Goal: Information Seeking & Learning: Learn about a topic

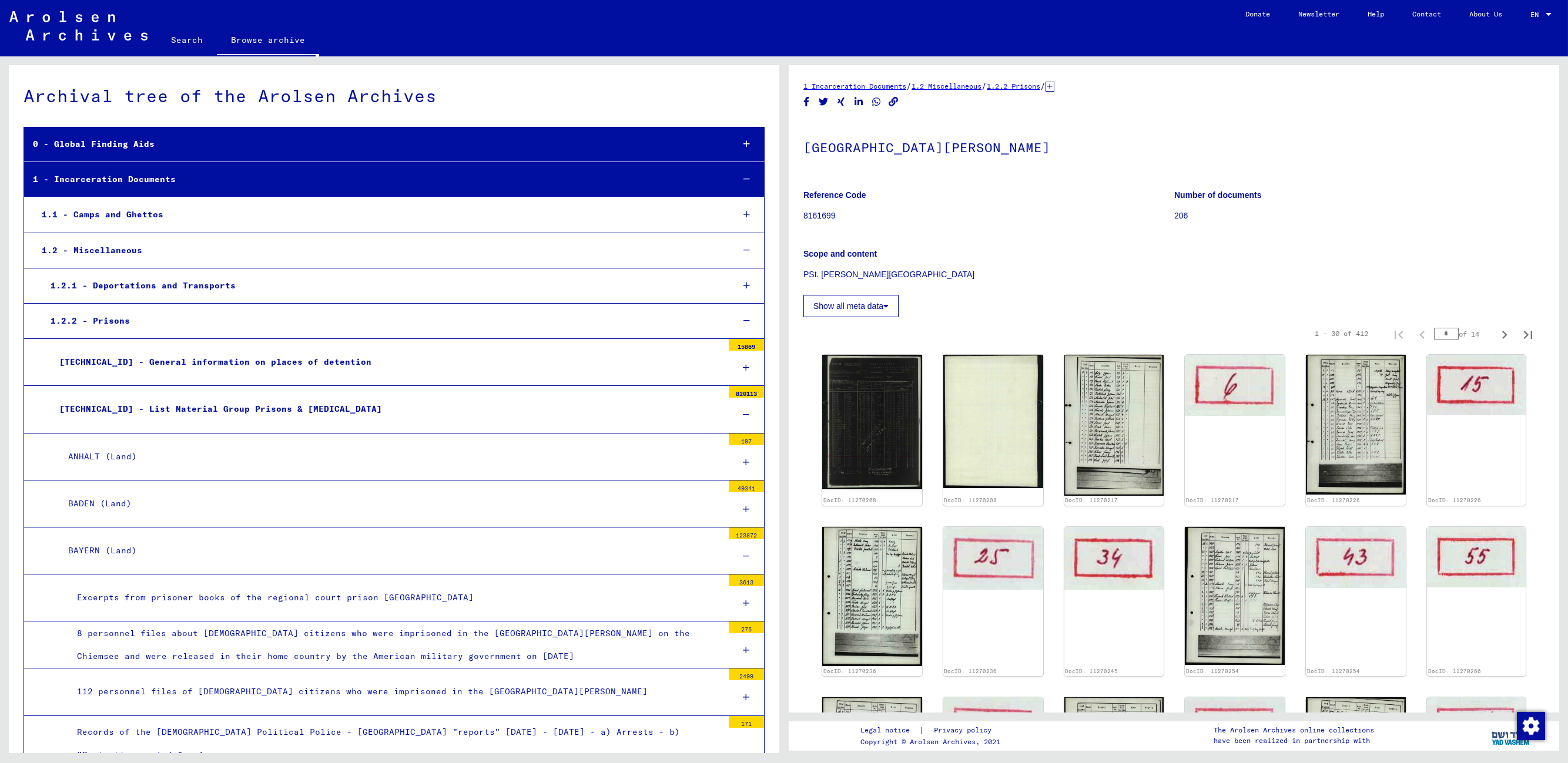
scroll to position [10981, 0]
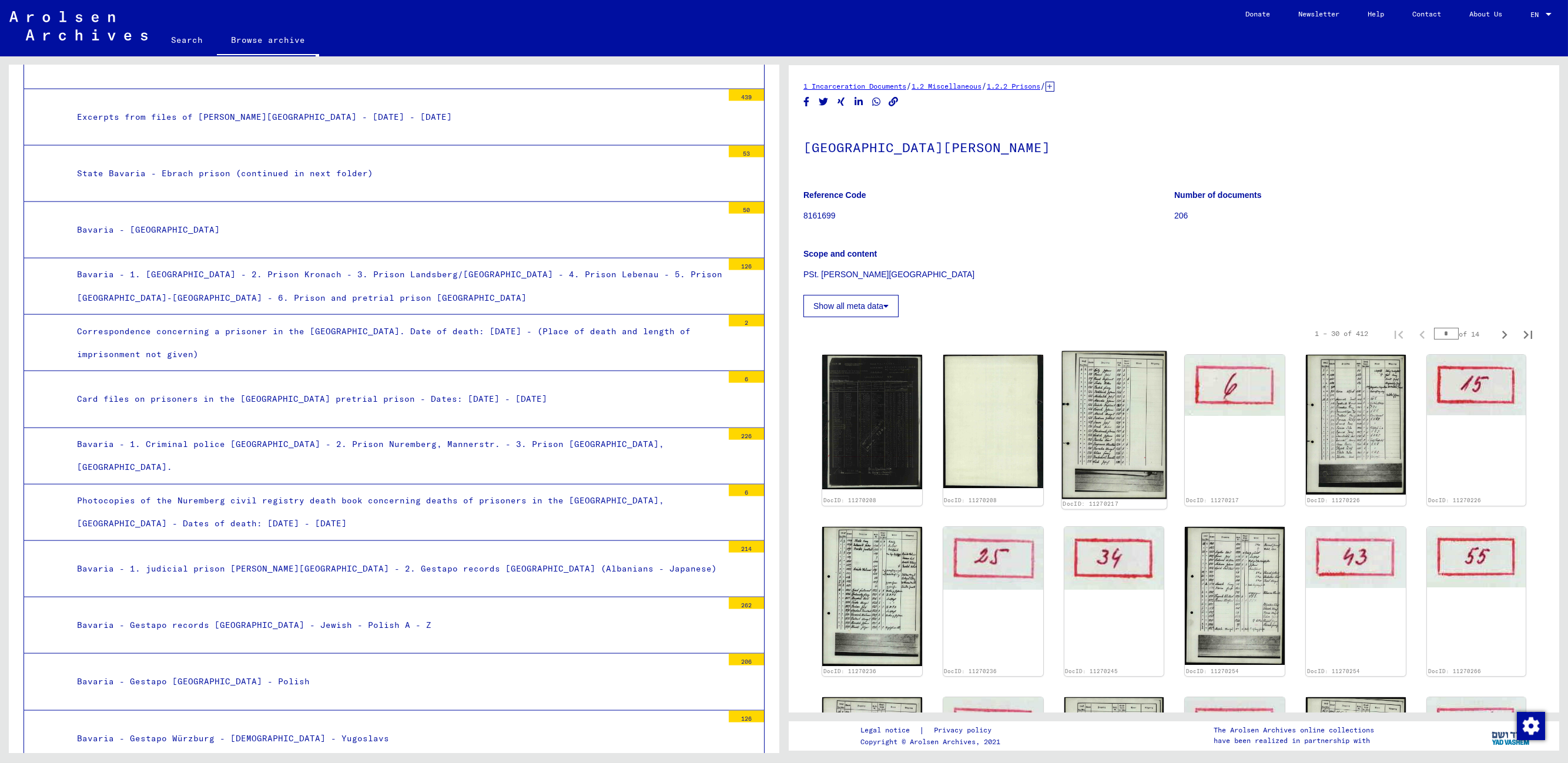
click at [1003, 424] on img at bounding box center [1114, 425] width 104 height 148
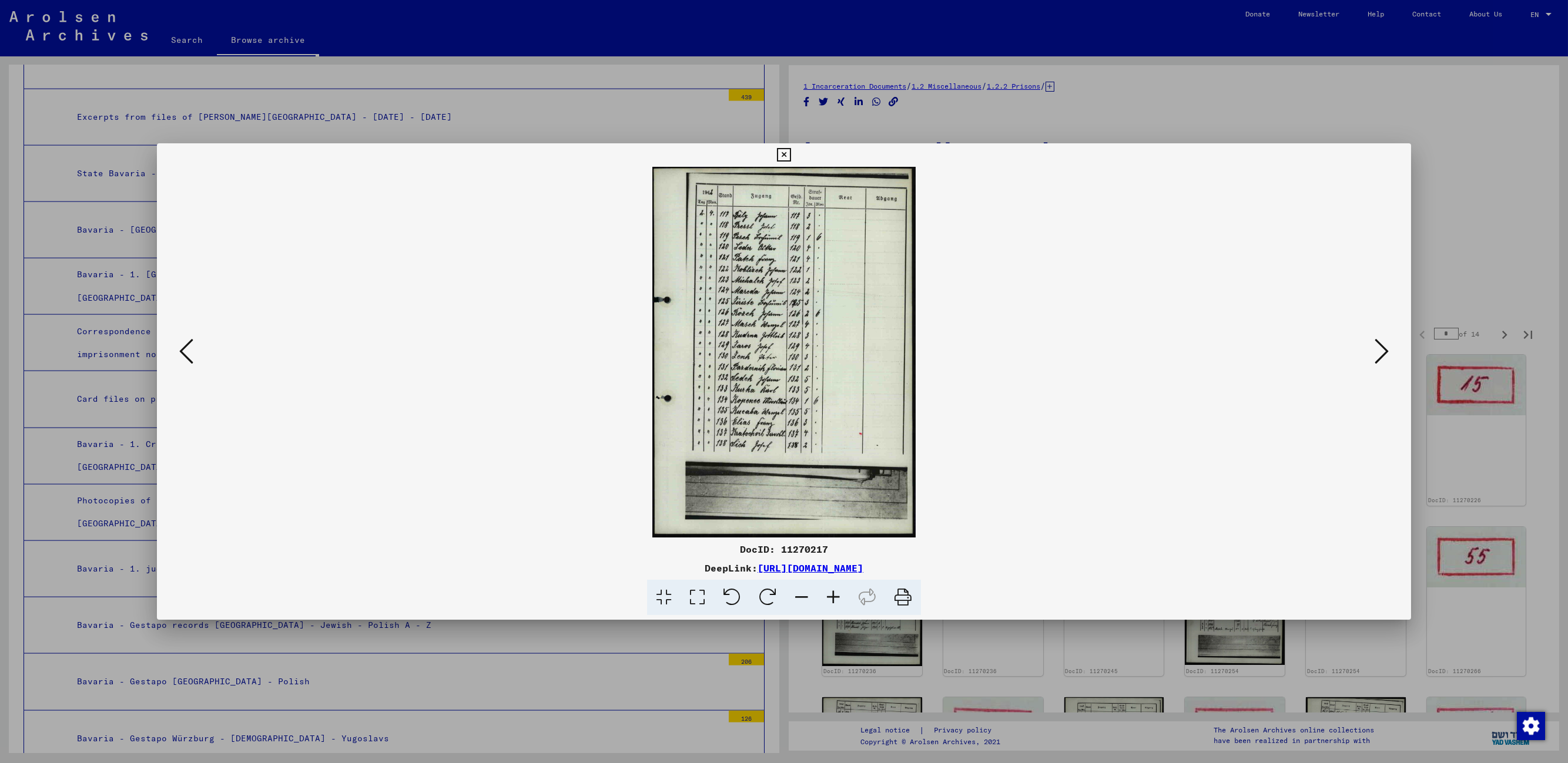
click at [1003, 352] on icon at bounding box center [1382, 351] width 14 height 28
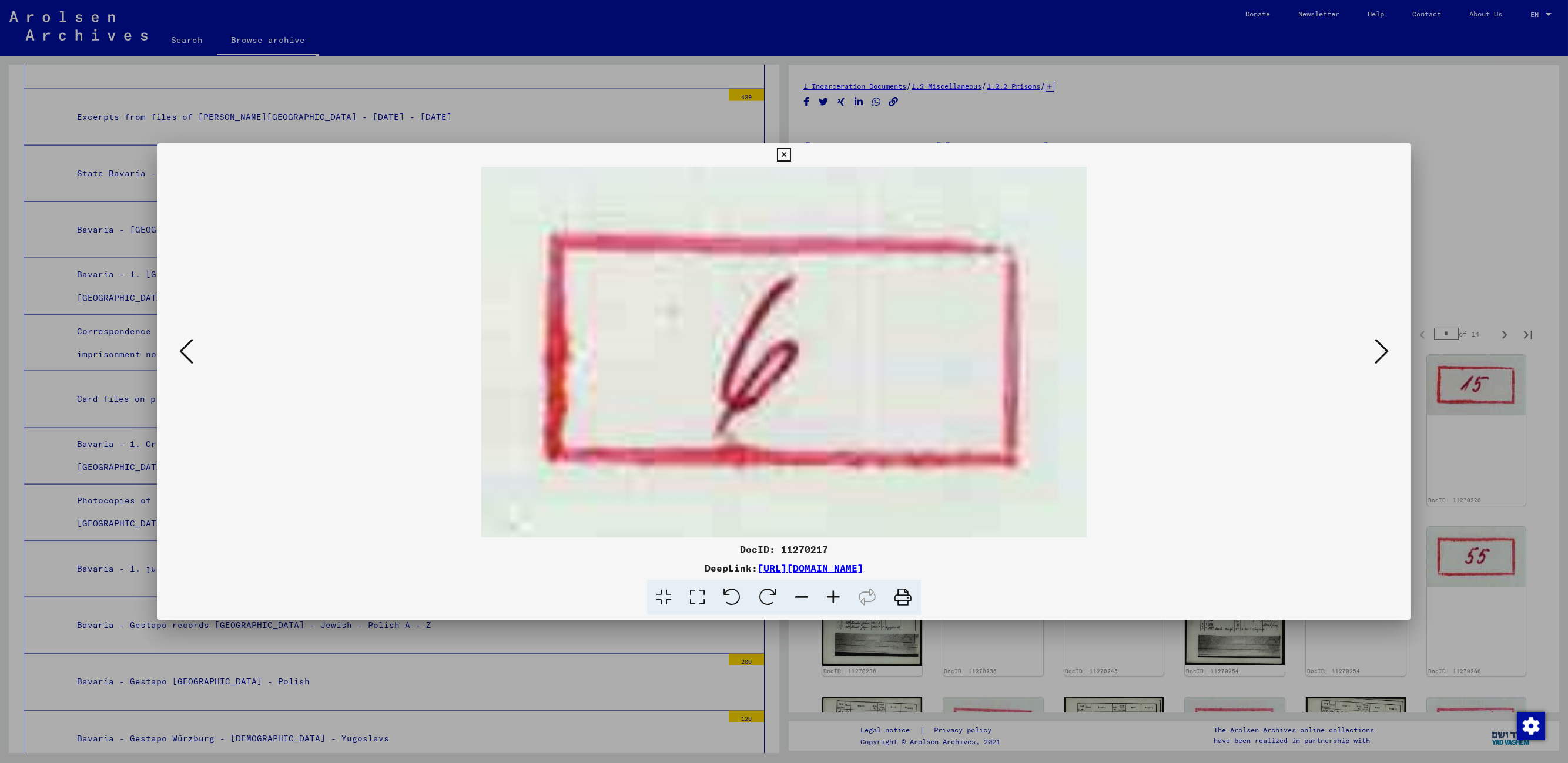
click at [1003, 352] on icon at bounding box center [1382, 351] width 14 height 28
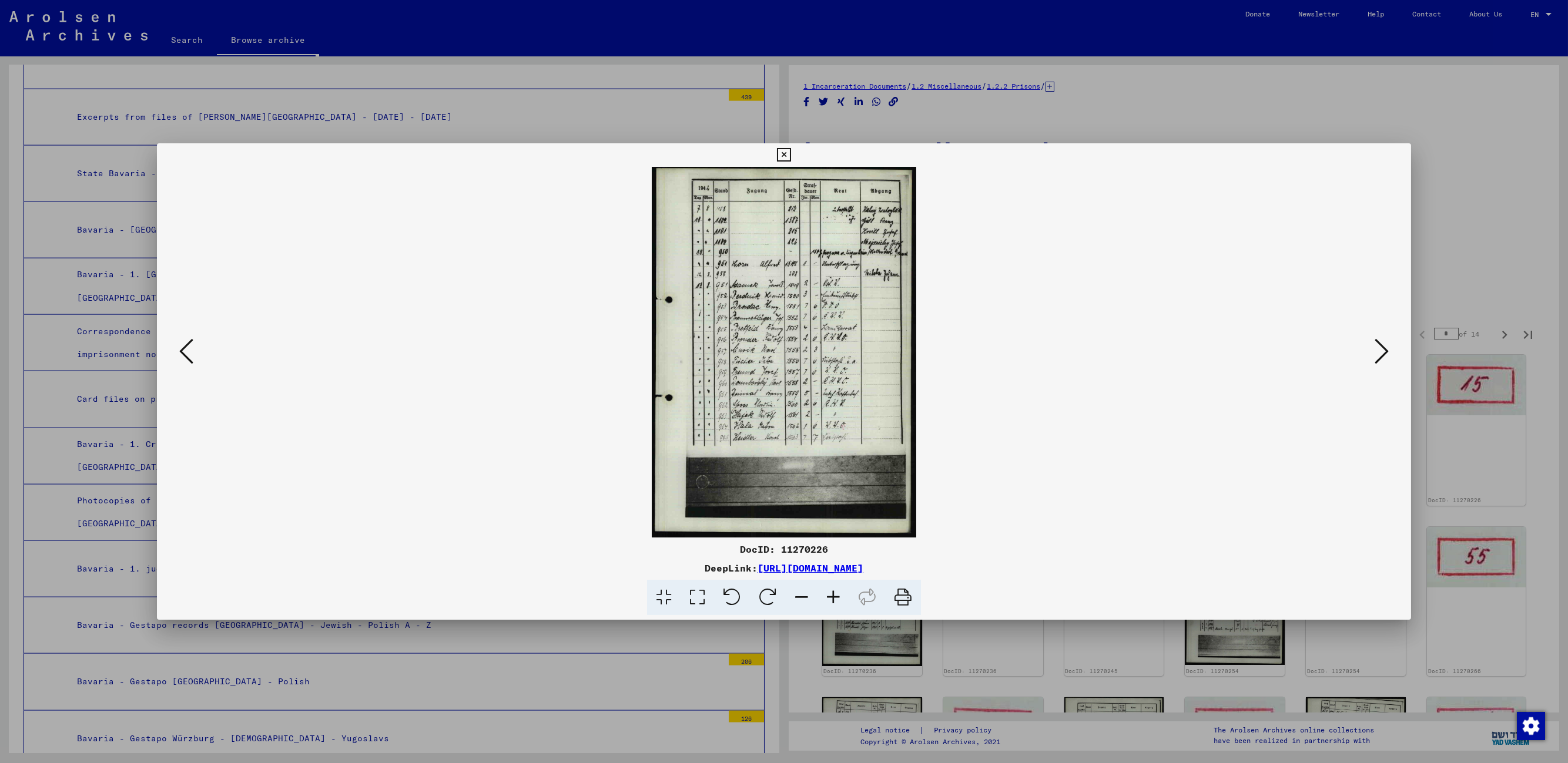
click at [1003, 352] on icon at bounding box center [1382, 351] width 14 height 28
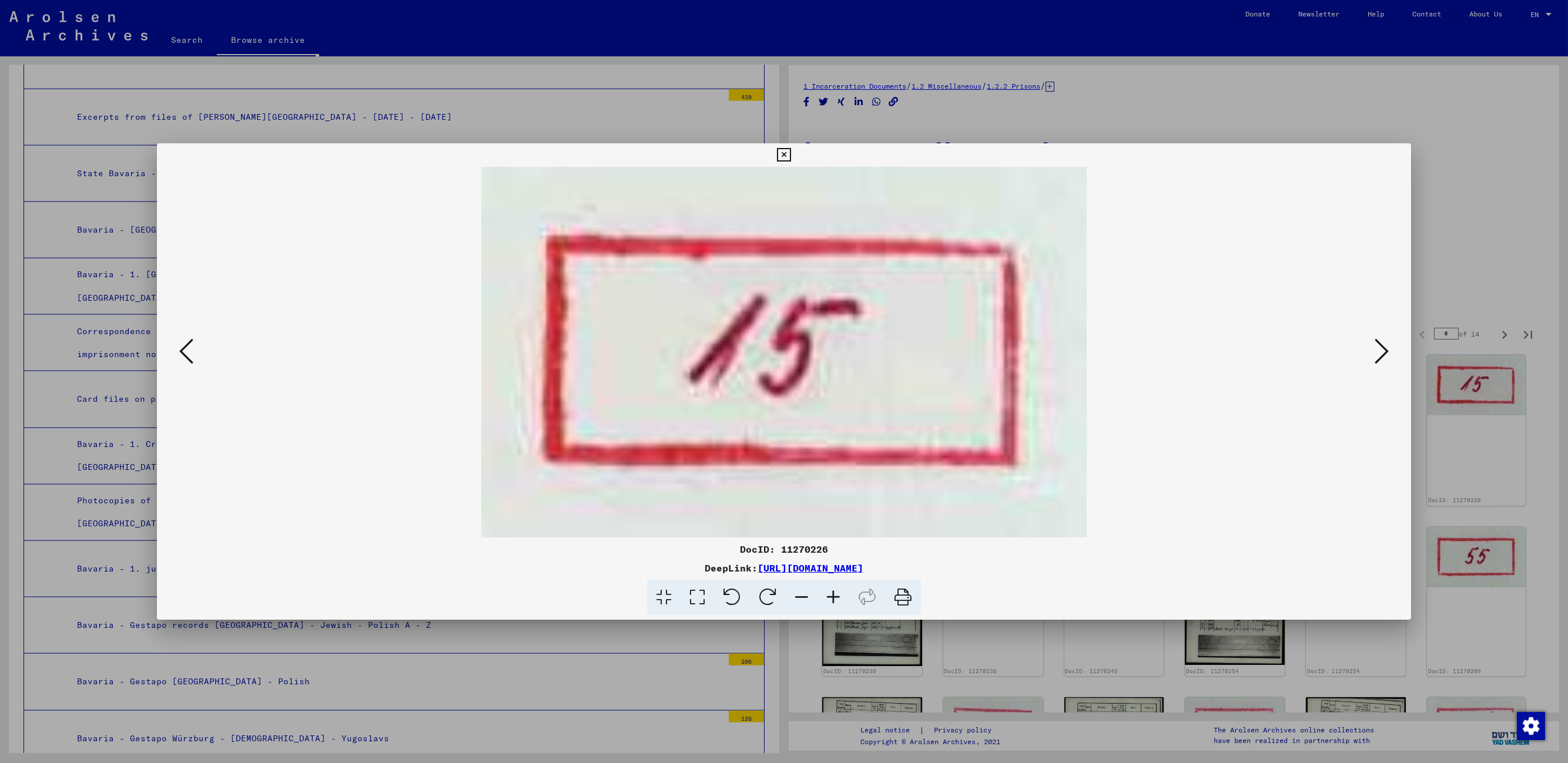
click at [1003, 354] on icon at bounding box center [1382, 351] width 14 height 28
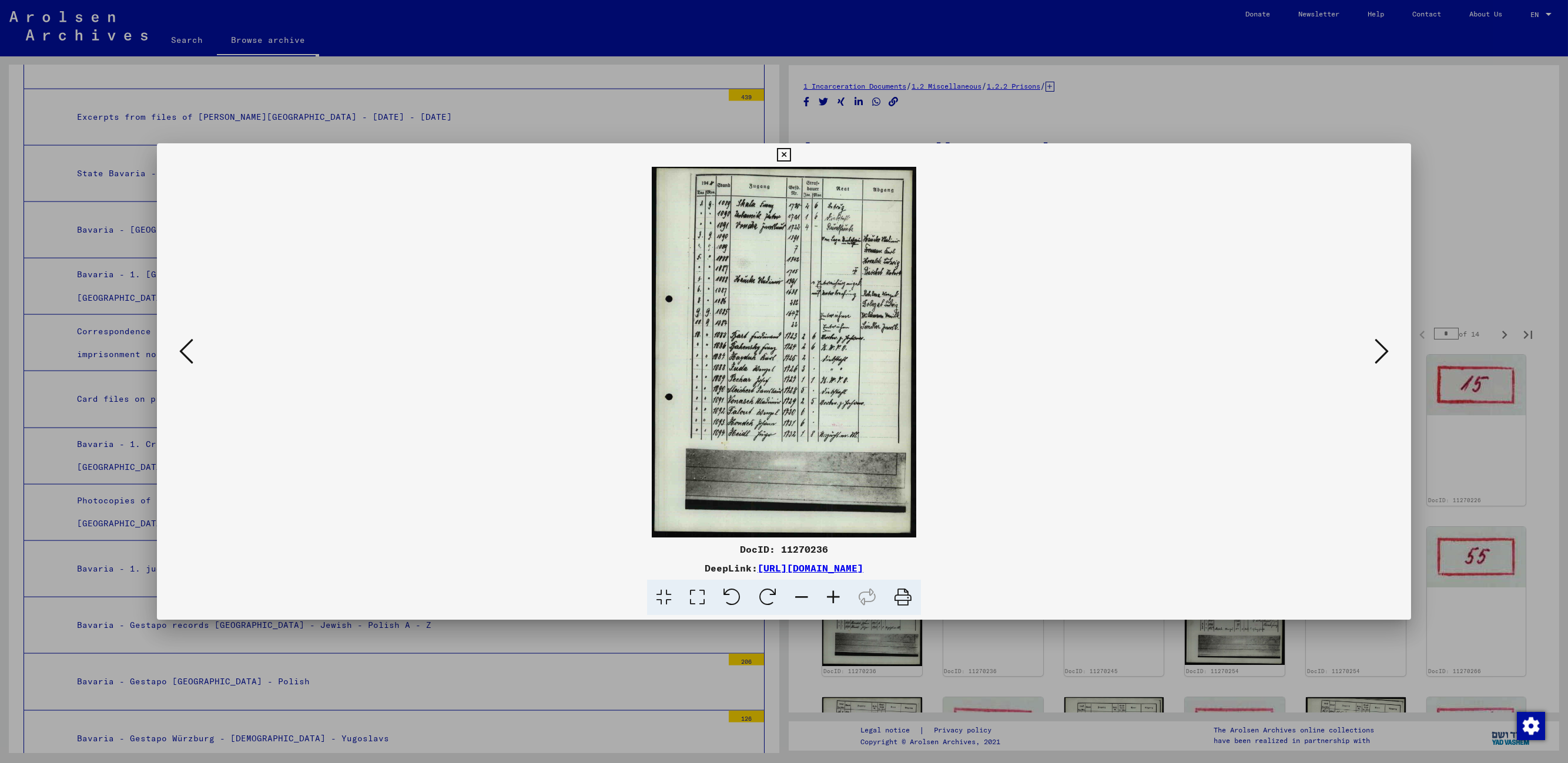
click at [1003, 354] on icon at bounding box center [1382, 351] width 14 height 28
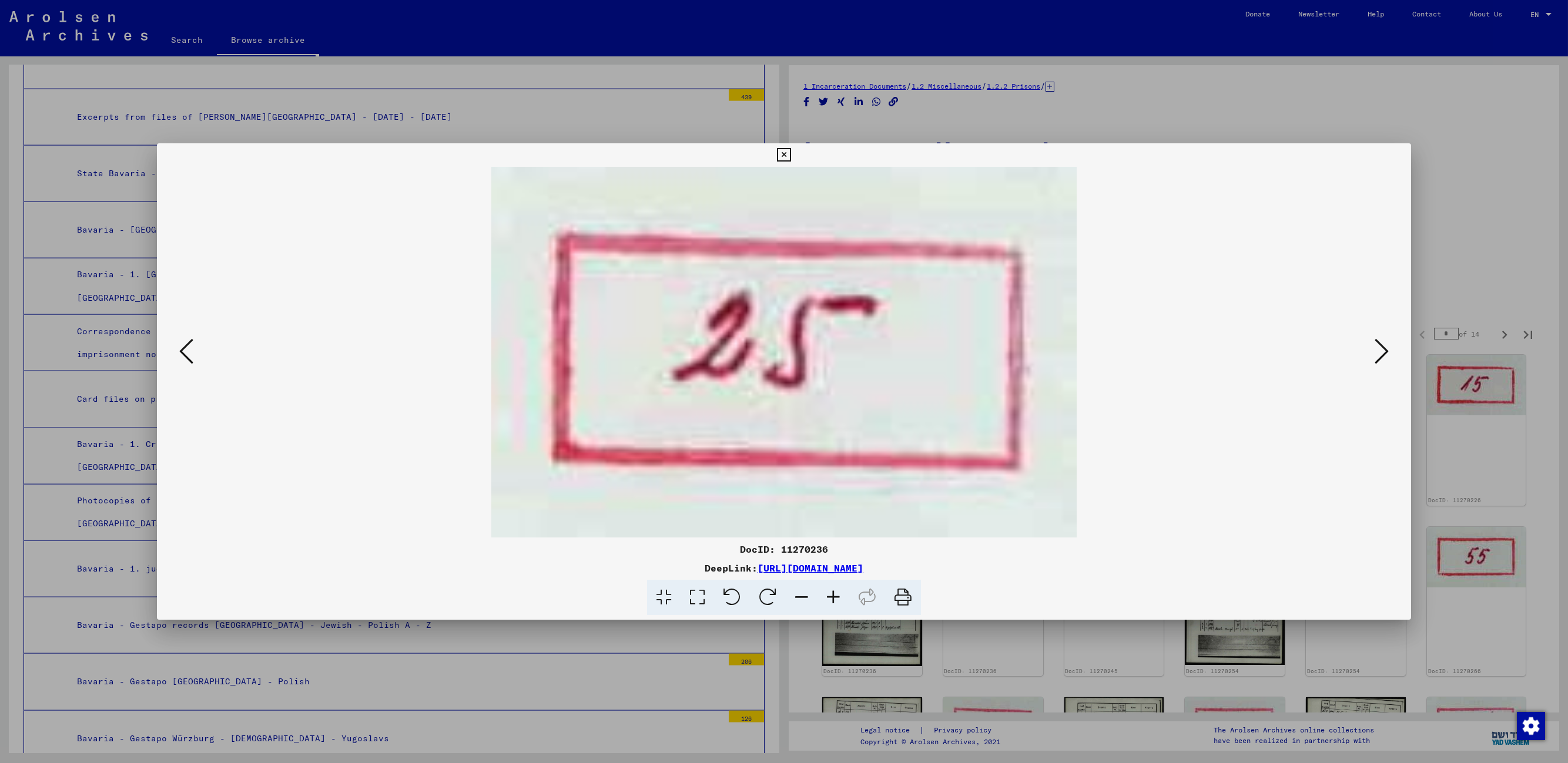
click at [1003, 354] on icon at bounding box center [1382, 351] width 14 height 28
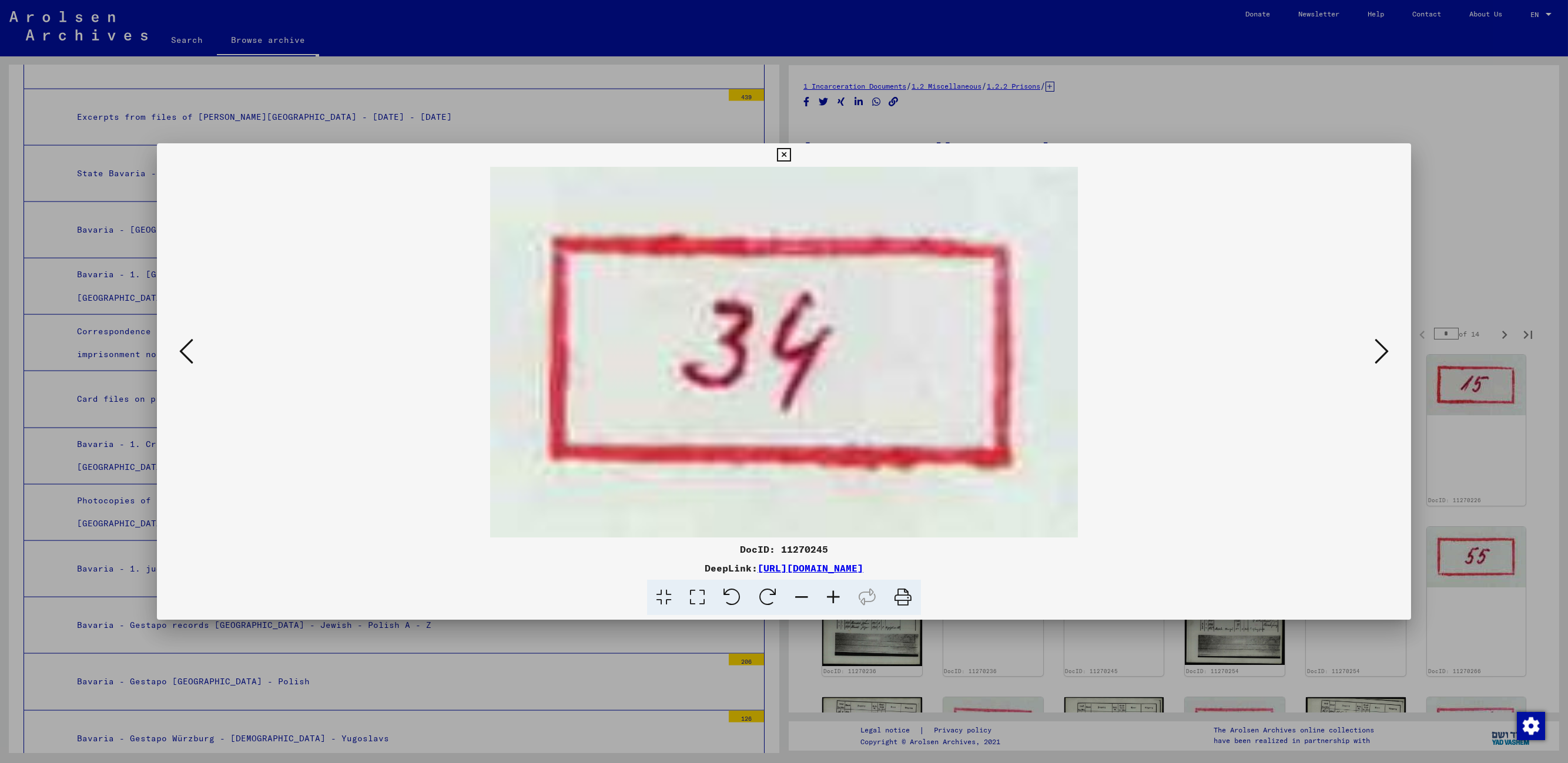
click at [1003, 354] on icon at bounding box center [1382, 351] width 14 height 28
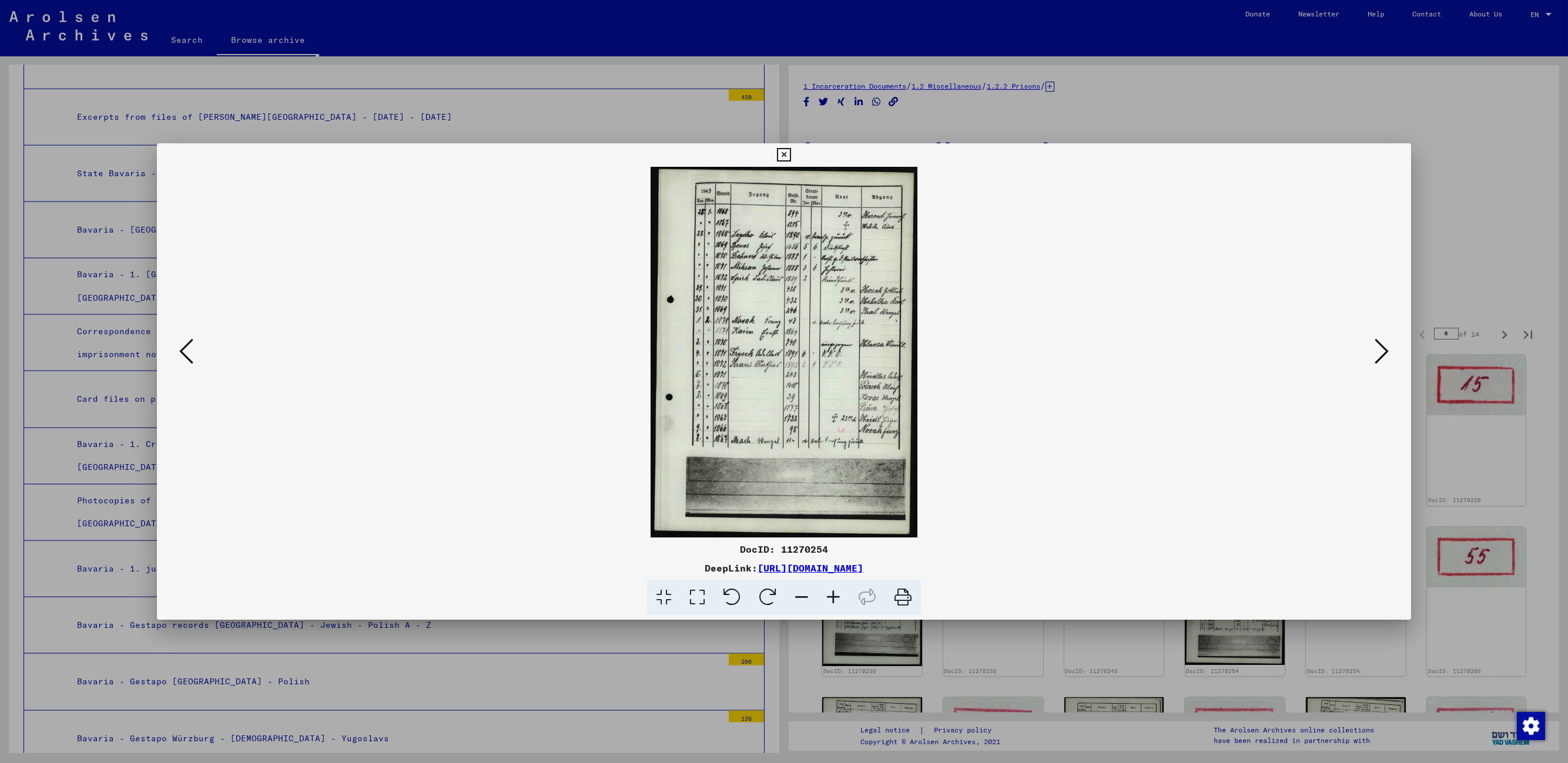
click at [1003, 354] on icon at bounding box center [1382, 351] width 14 height 28
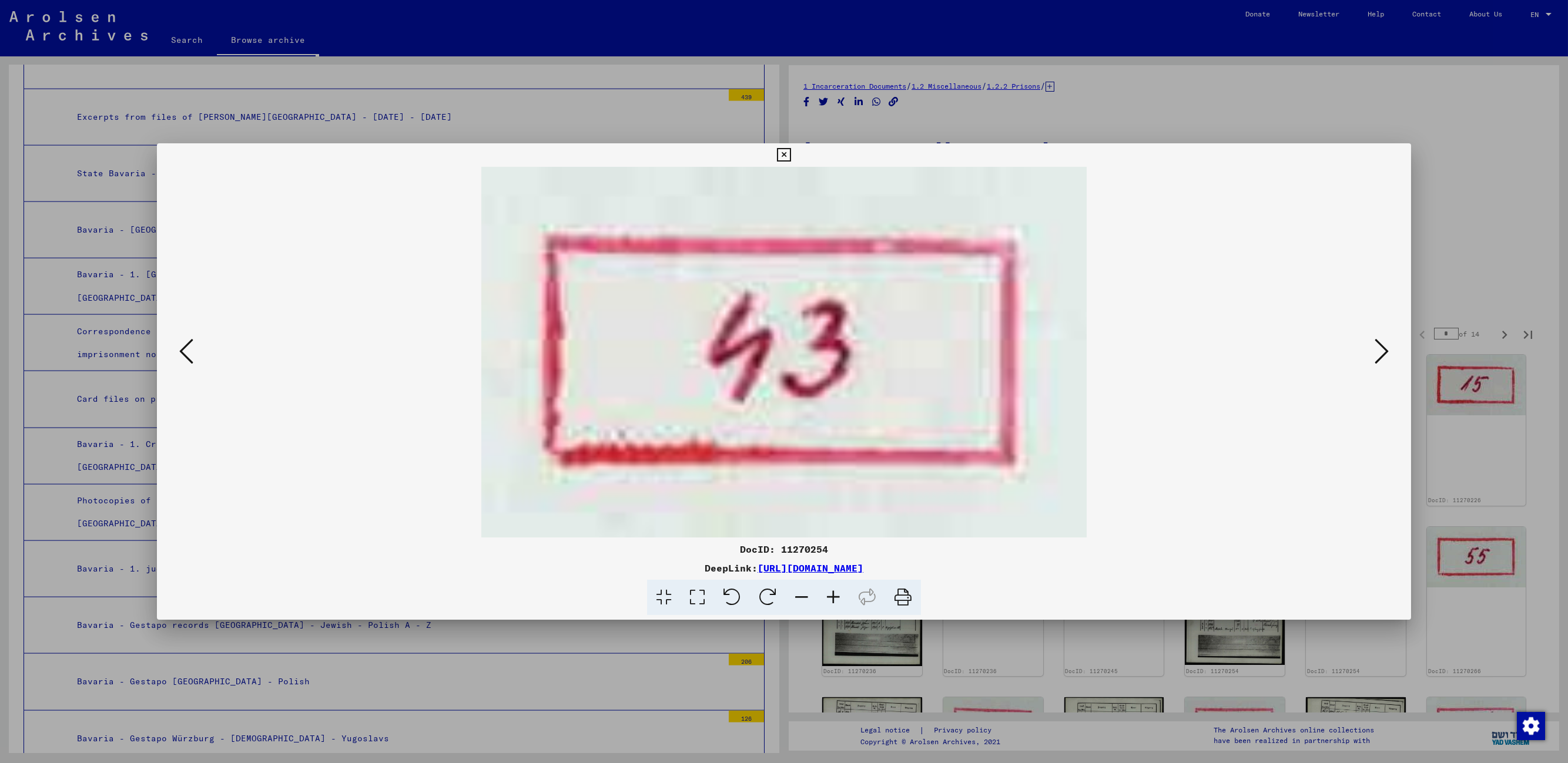
click at [1003, 354] on icon at bounding box center [1382, 351] width 14 height 28
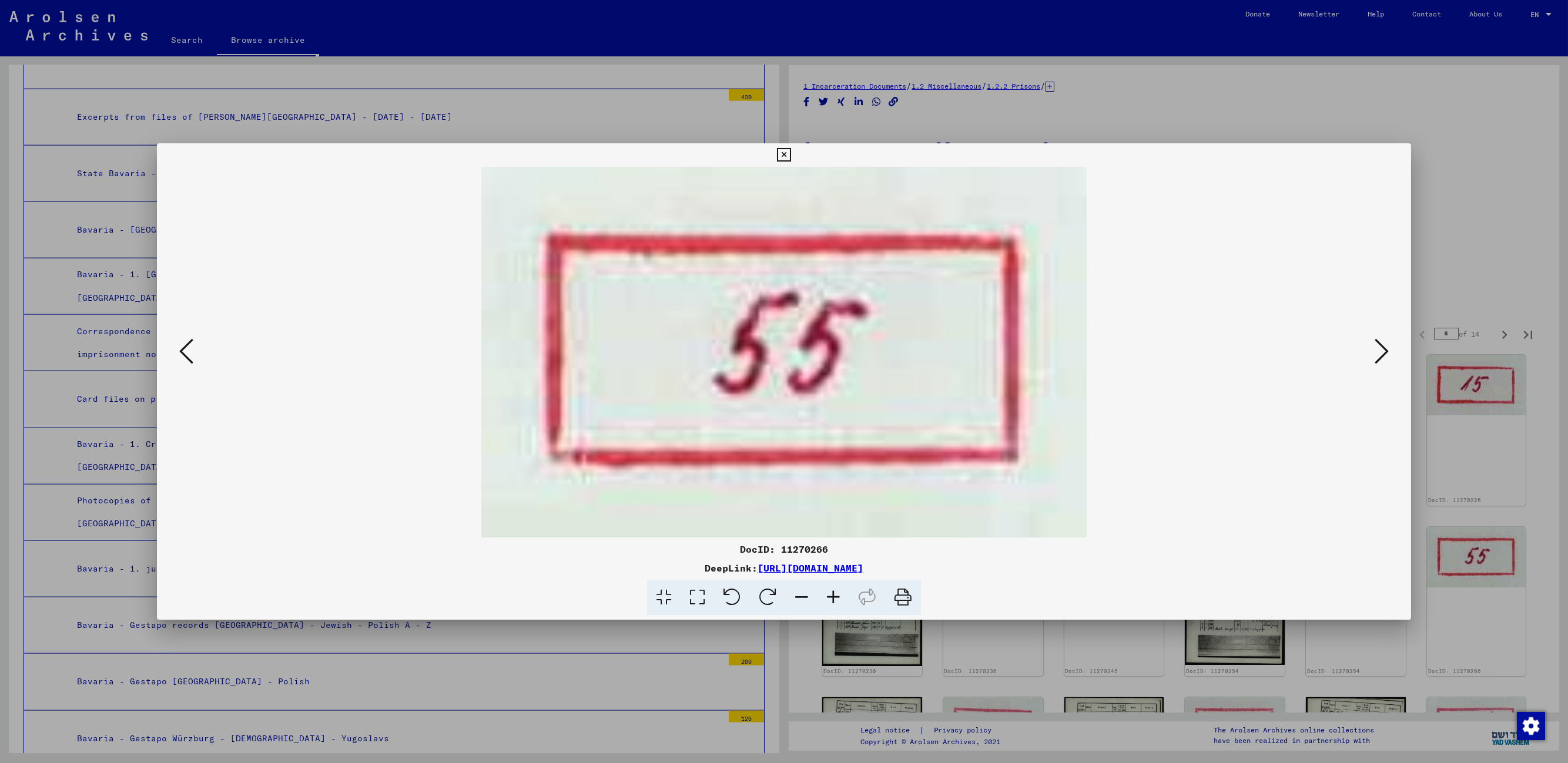
click at [1003, 354] on icon at bounding box center [1382, 351] width 14 height 28
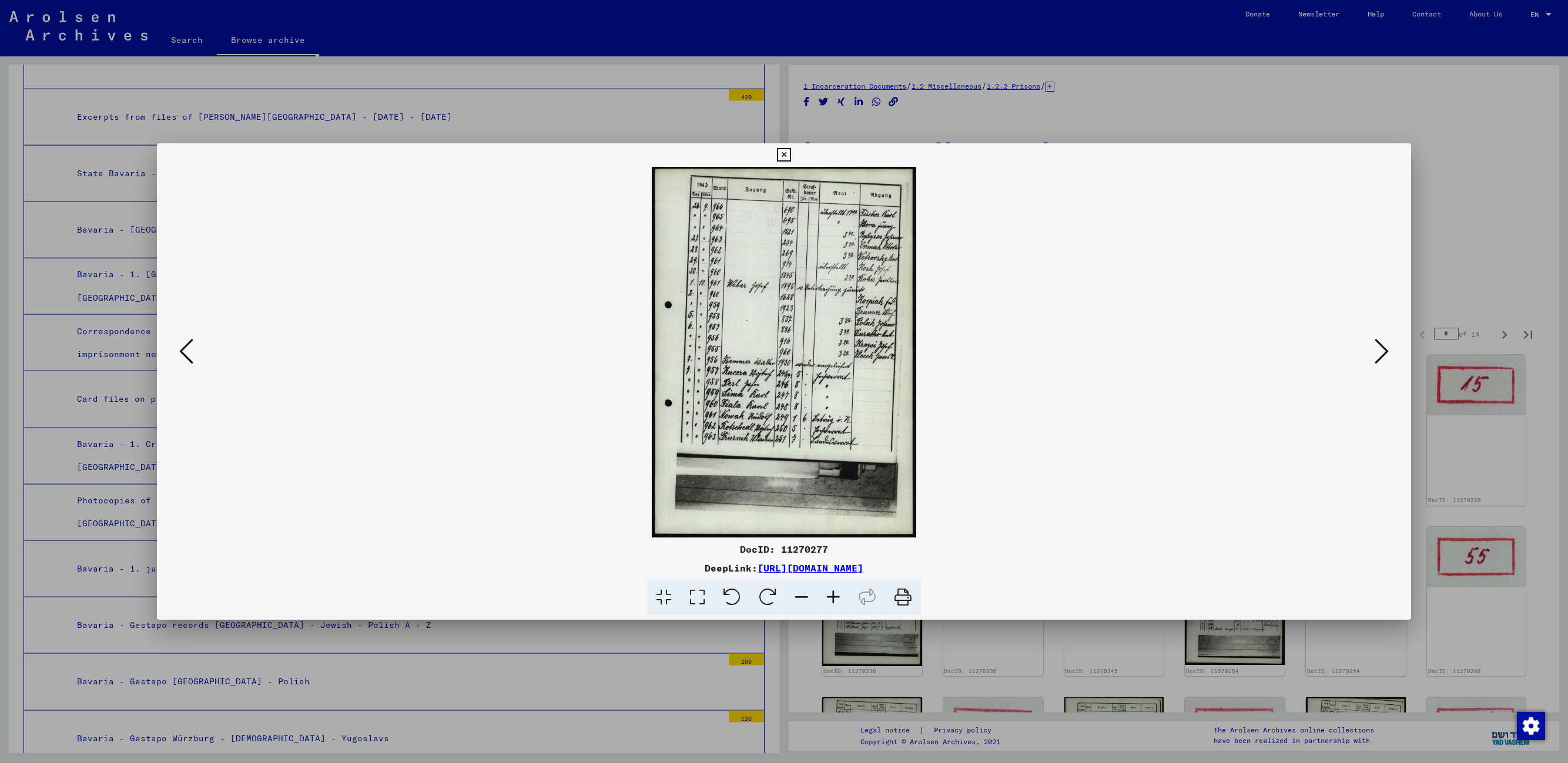
click at [1003, 354] on icon at bounding box center [1382, 351] width 14 height 28
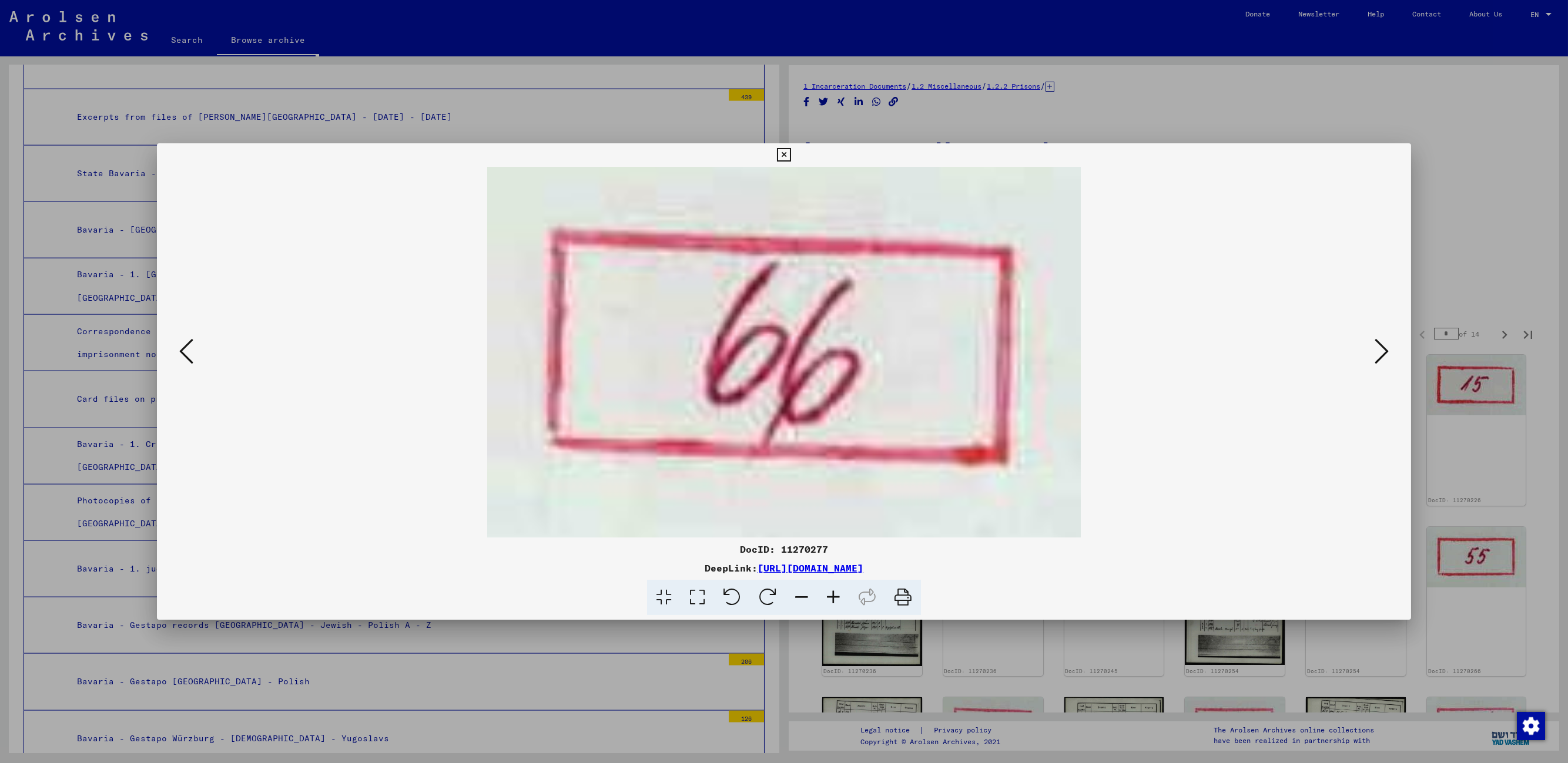
click at [1003, 354] on icon at bounding box center [1382, 351] width 14 height 28
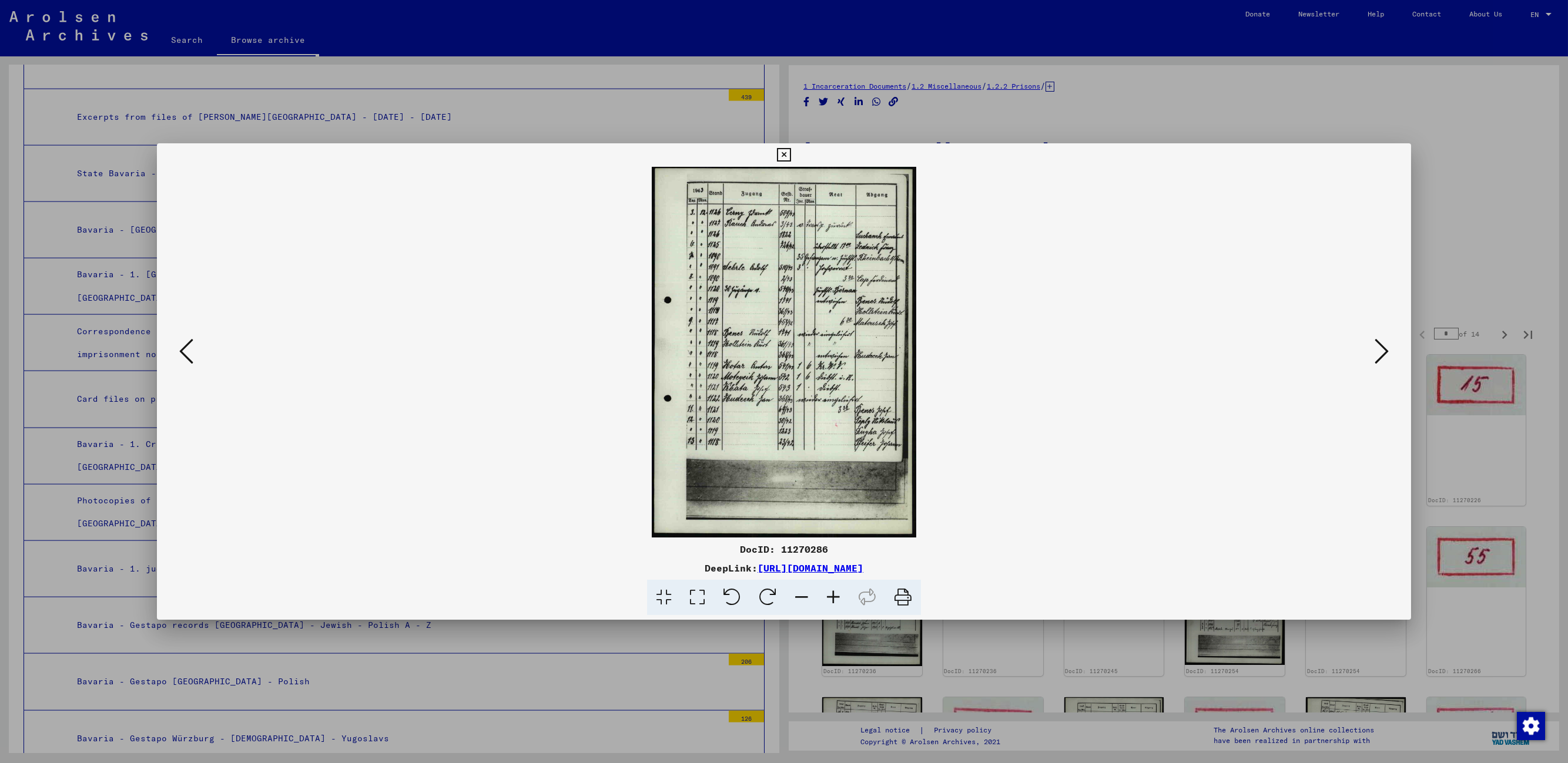
click at [1003, 354] on icon at bounding box center [1382, 351] width 14 height 28
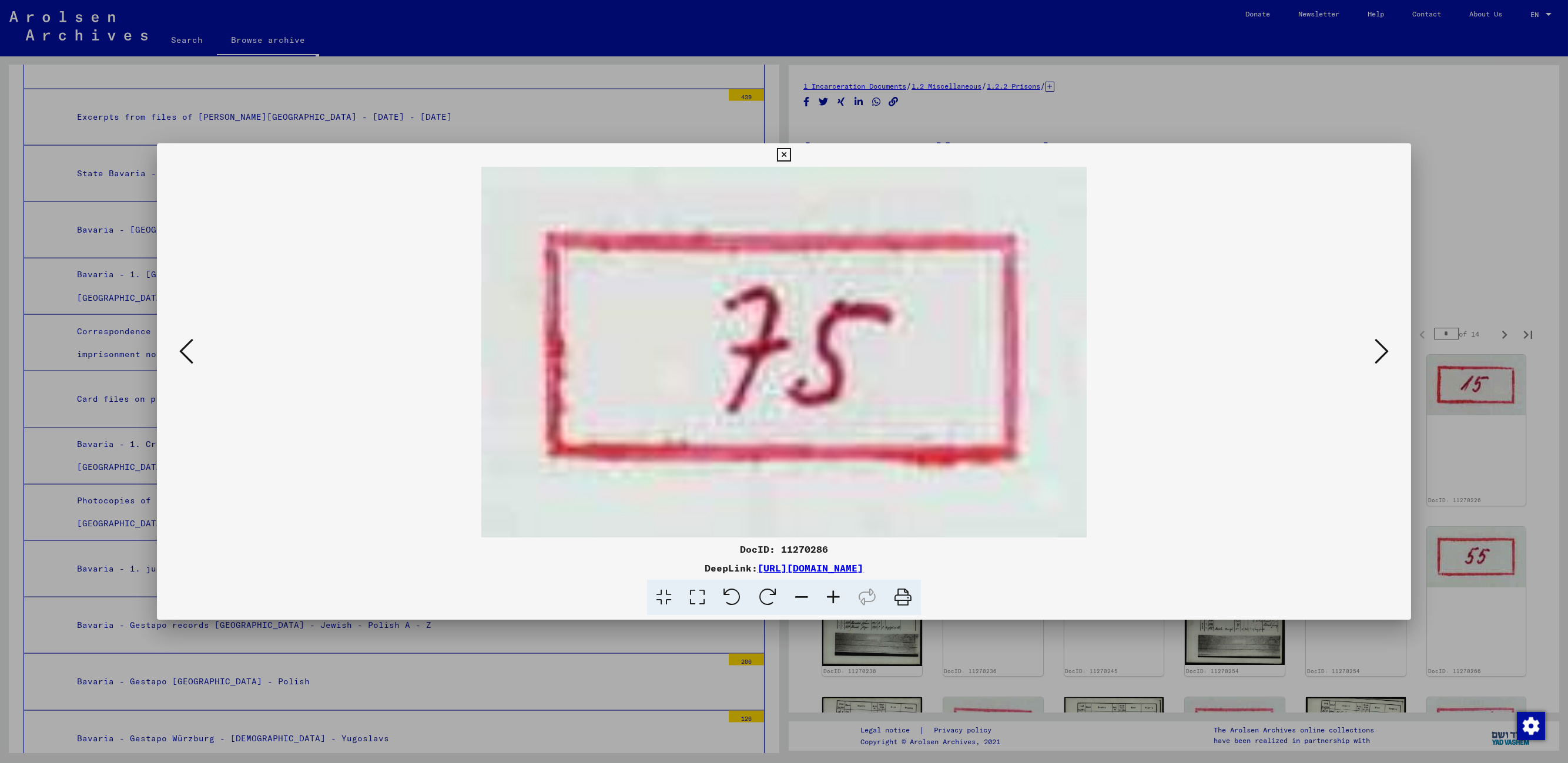
click at [1003, 354] on icon at bounding box center [1382, 351] width 14 height 28
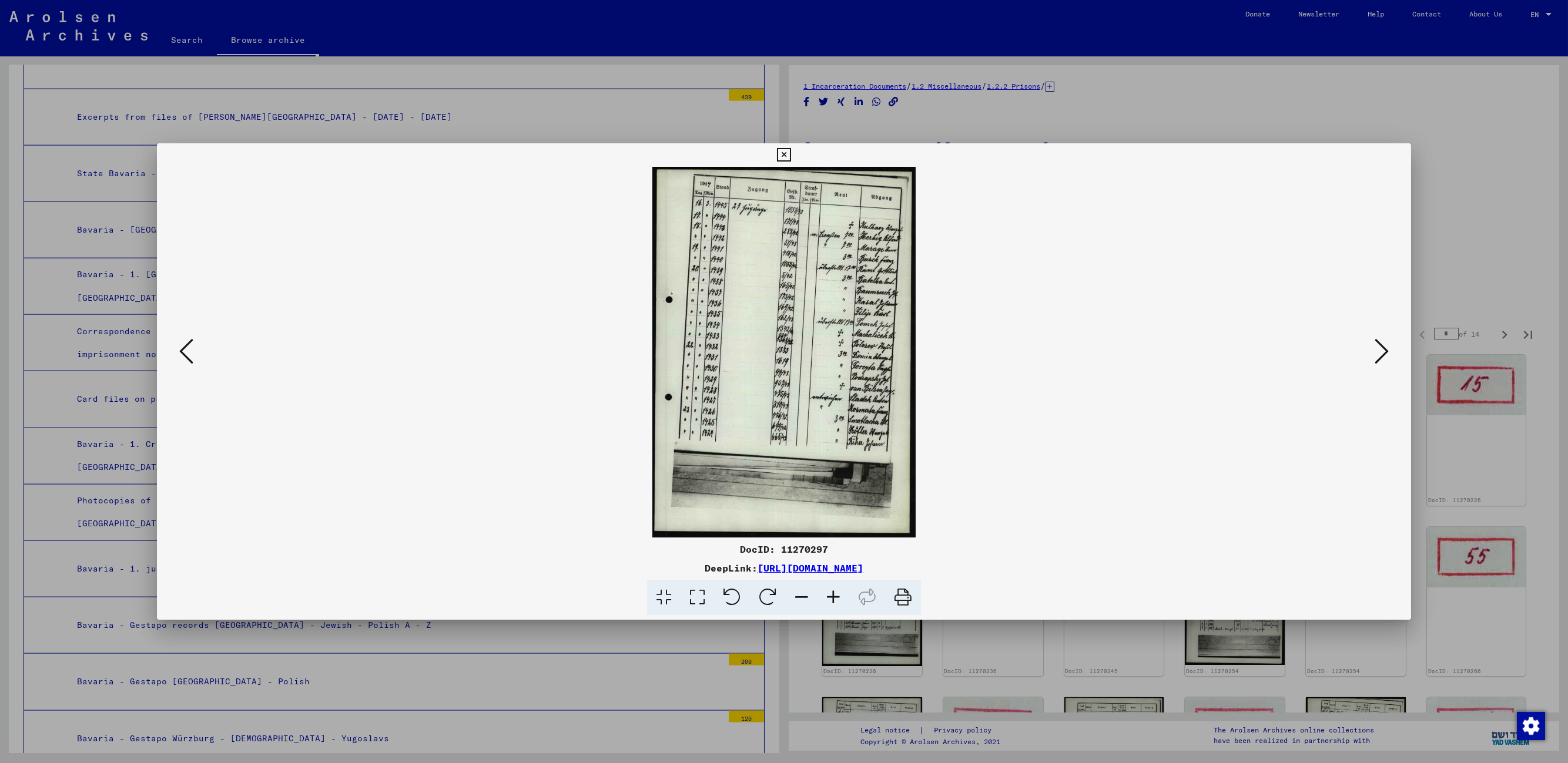
click at [1003, 354] on icon at bounding box center [1382, 351] width 14 height 28
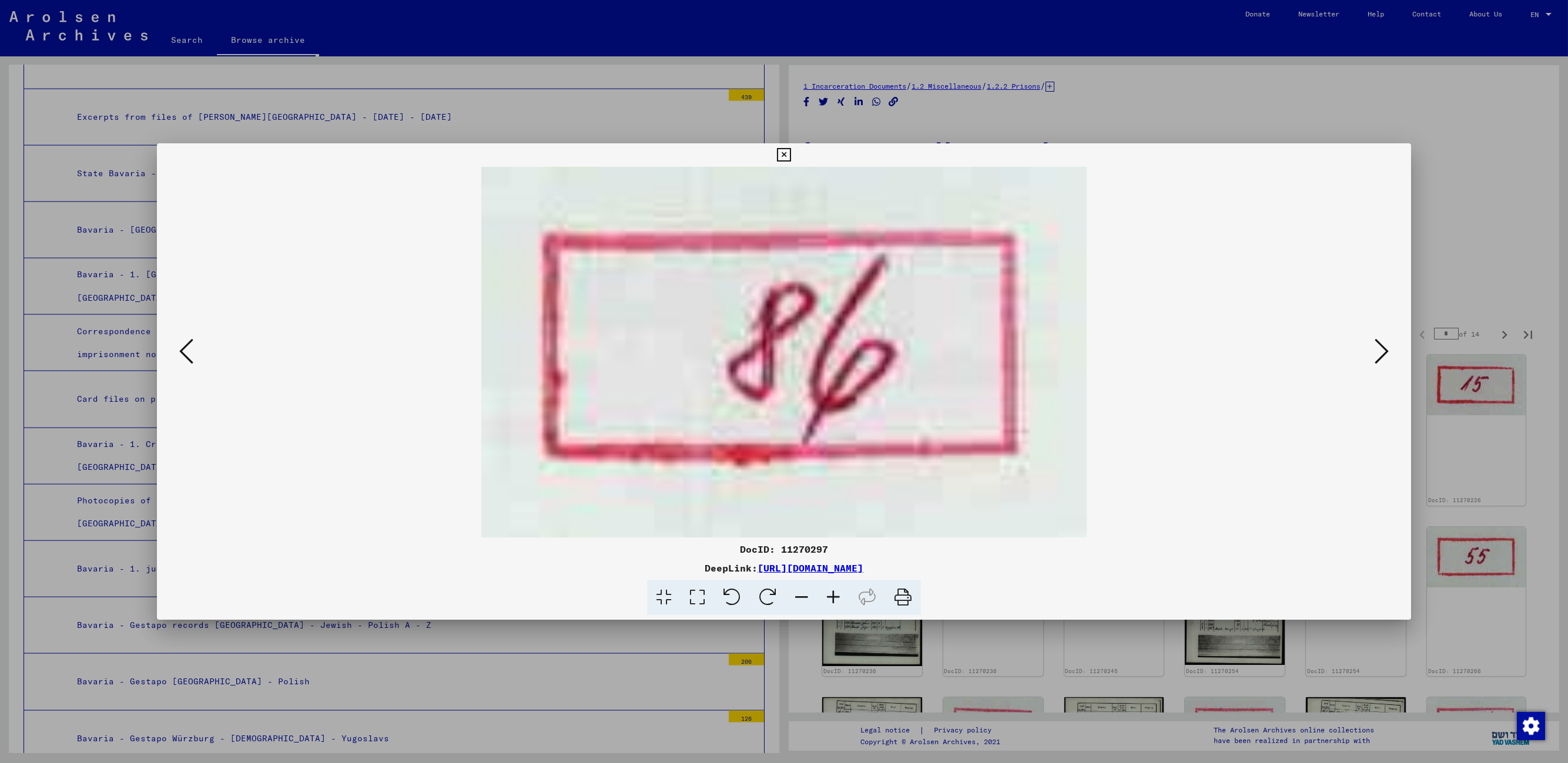
click at [1003, 354] on icon at bounding box center [1382, 351] width 14 height 28
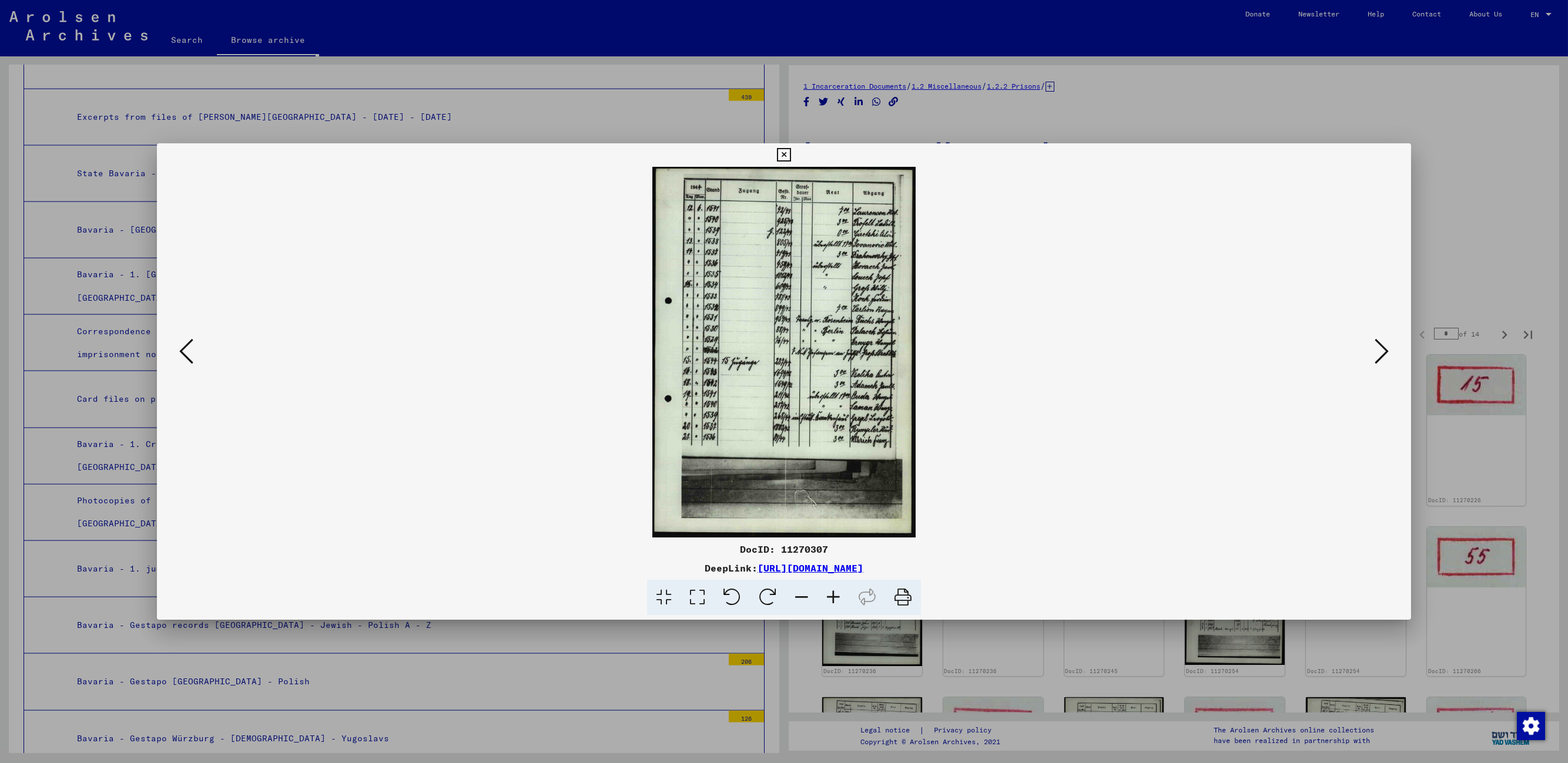
click at [1003, 354] on icon at bounding box center [1382, 351] width 14 height 28
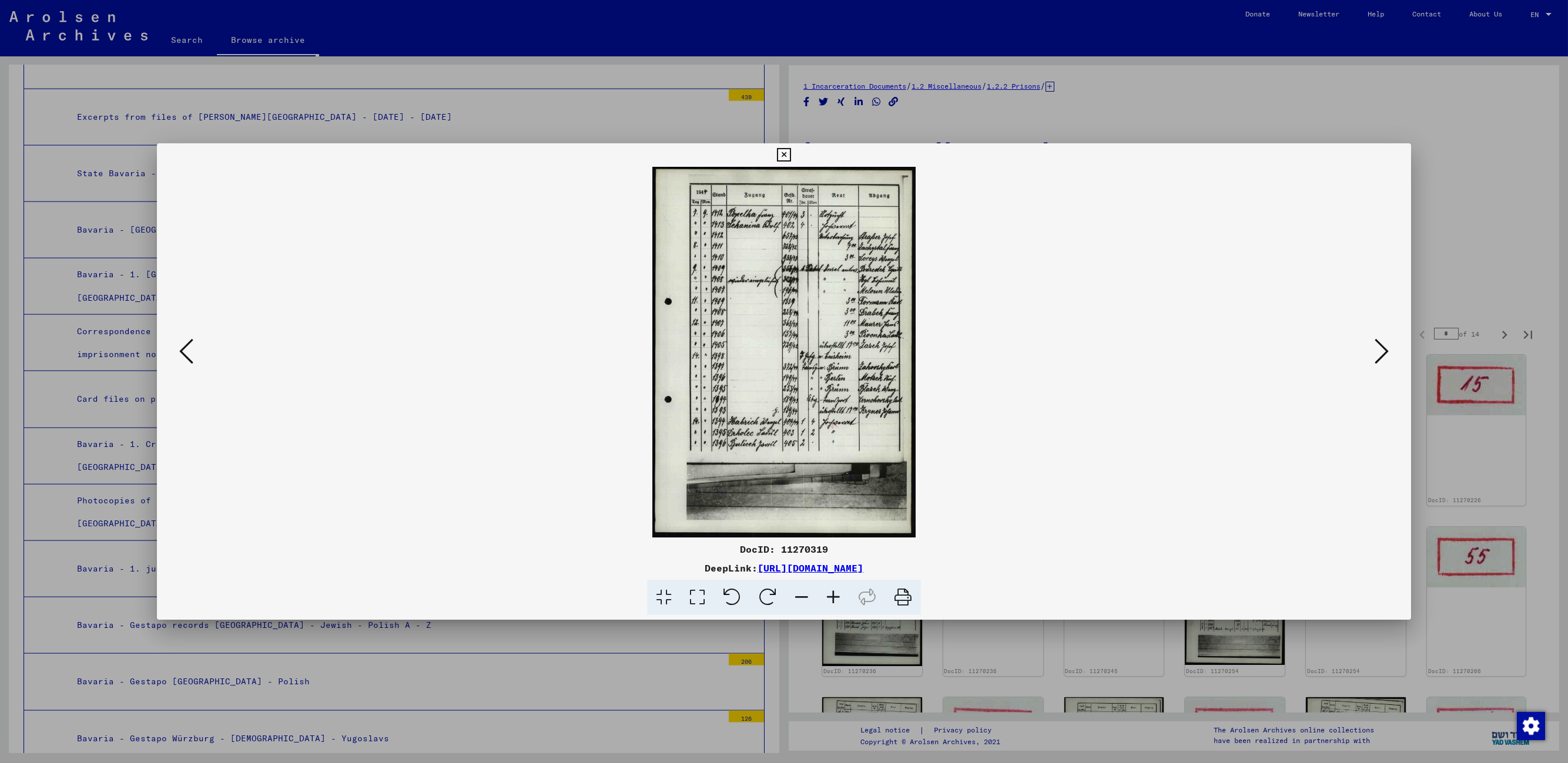
click at [1003, 354] on icon at bounding box center [1382, 351] width 14 height 28
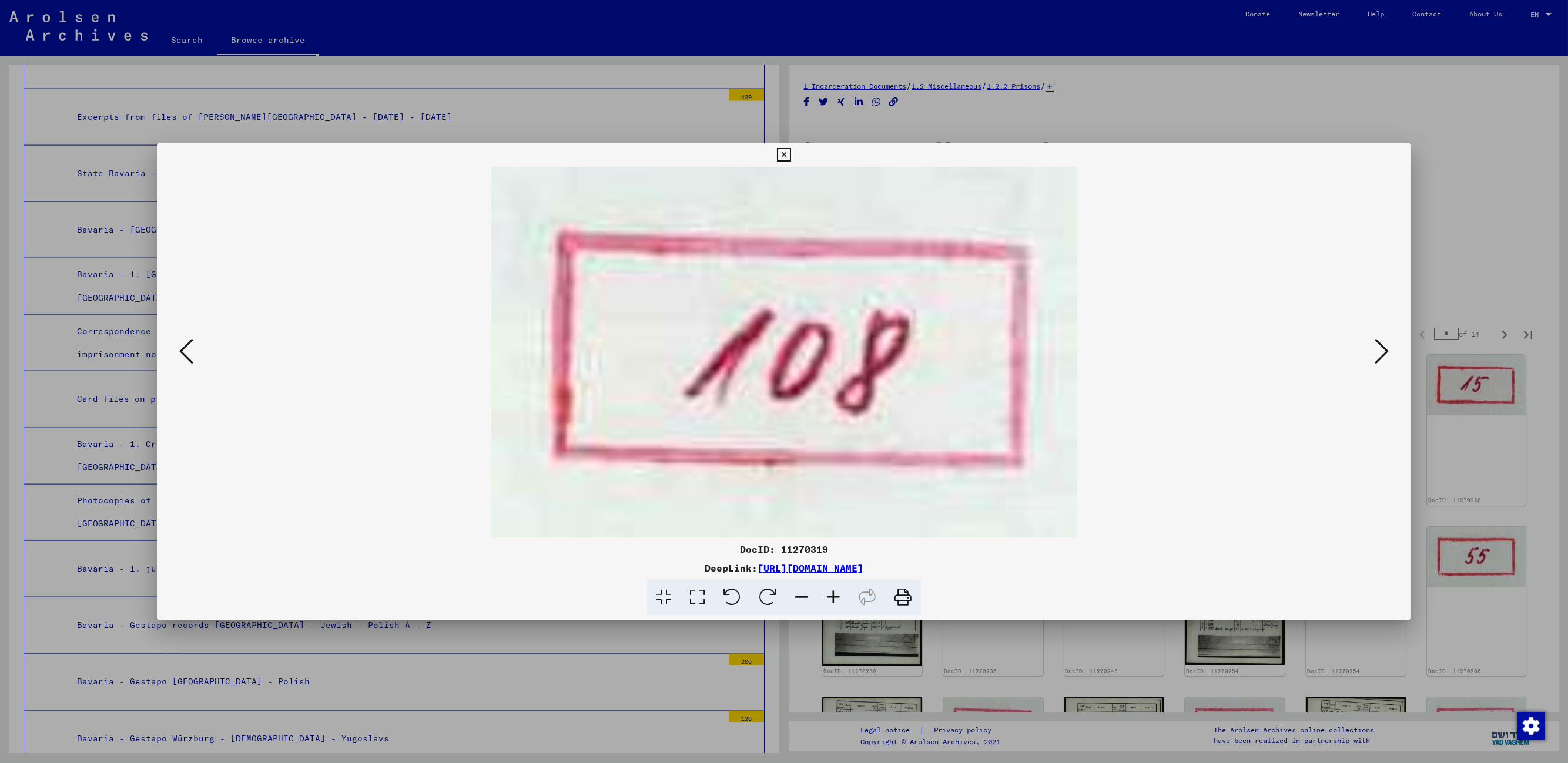
click at [1003, 354] on icon at bounding box center [1382, 351] width 14 height 28
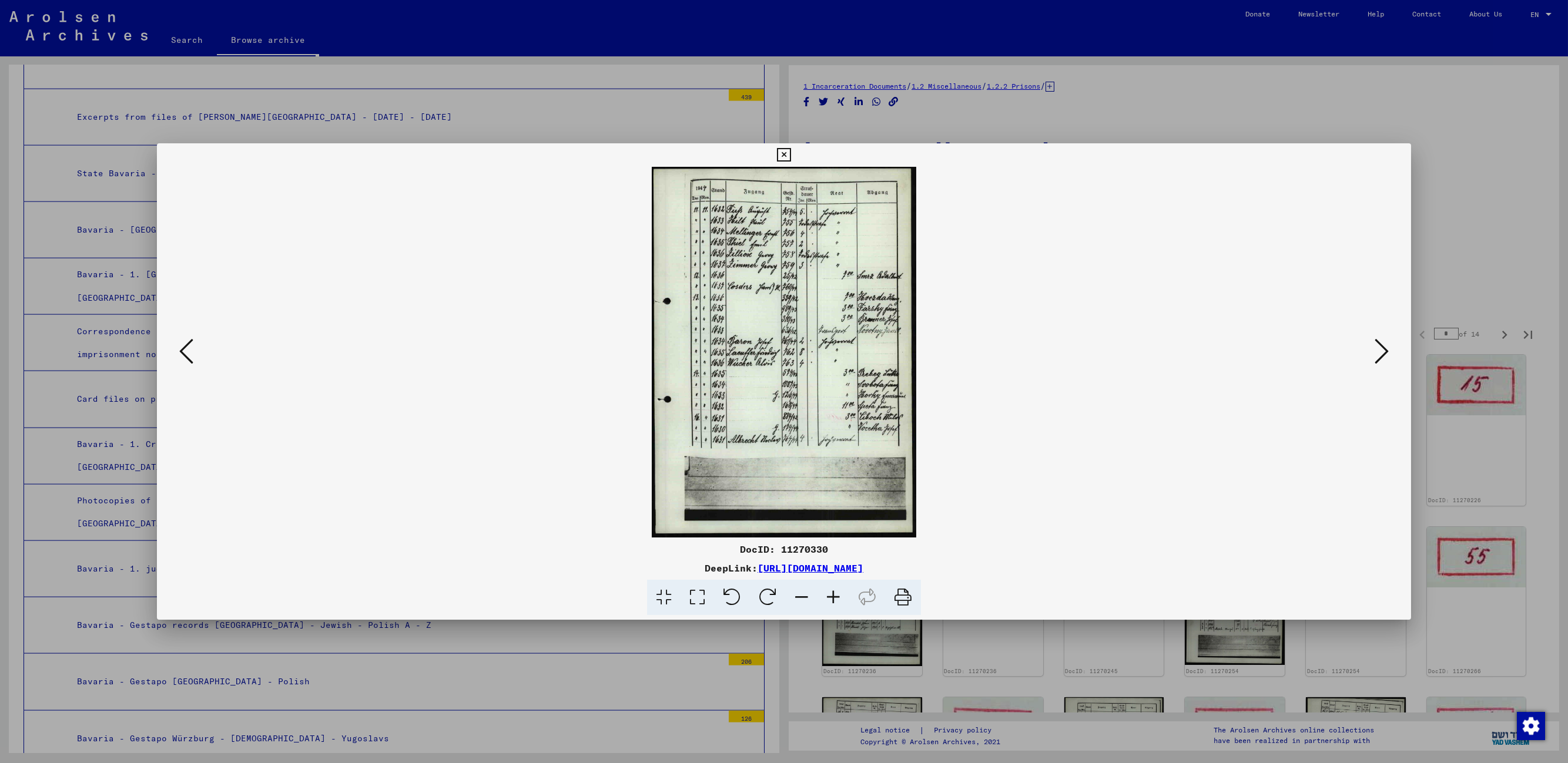
click at [1003, 354] on icon at bounding box center [1382, 351] width 14 height 28
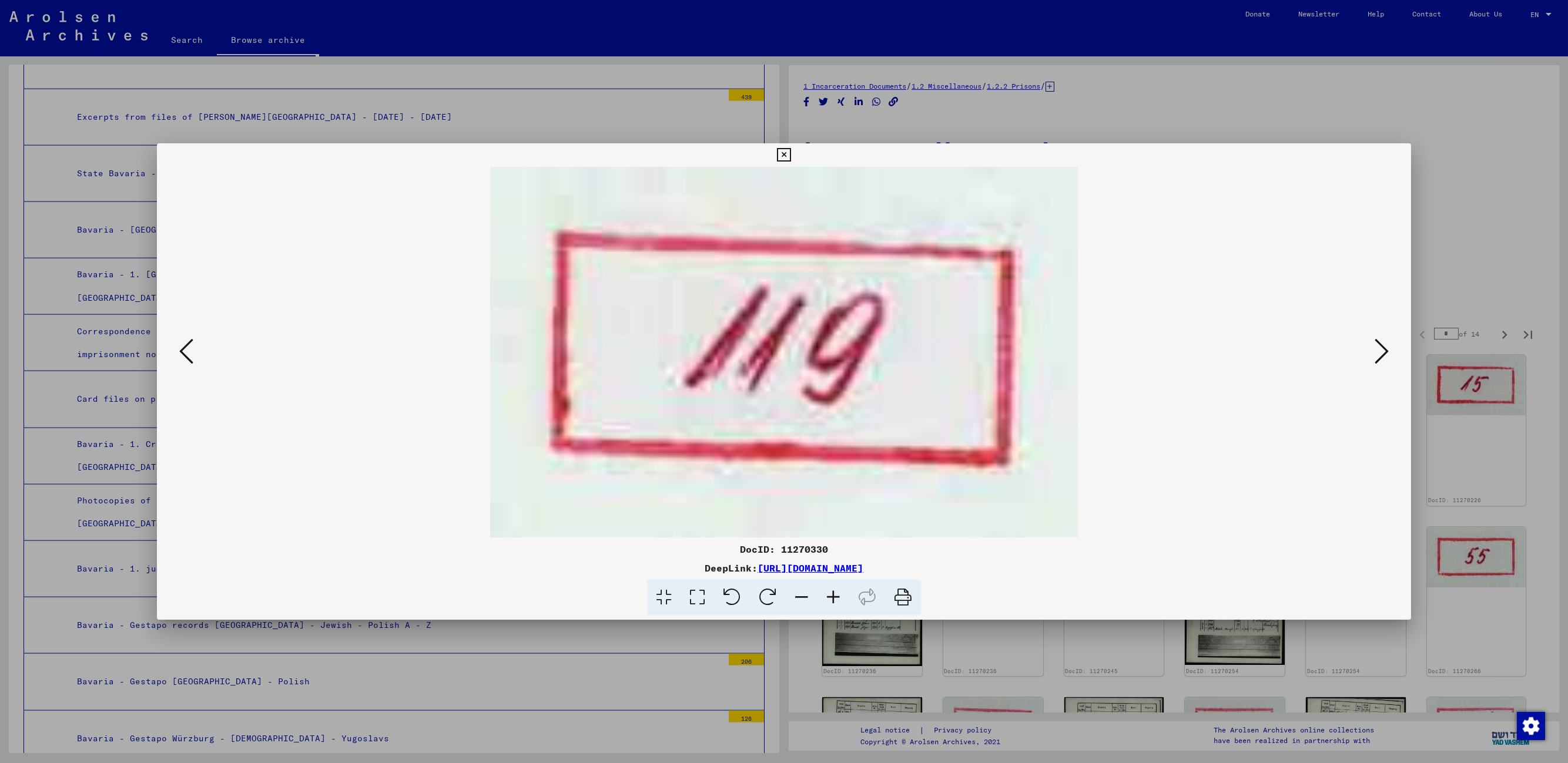
click at [1003, 354] on icon at bounding box center [1382, 351] width 14 height 28
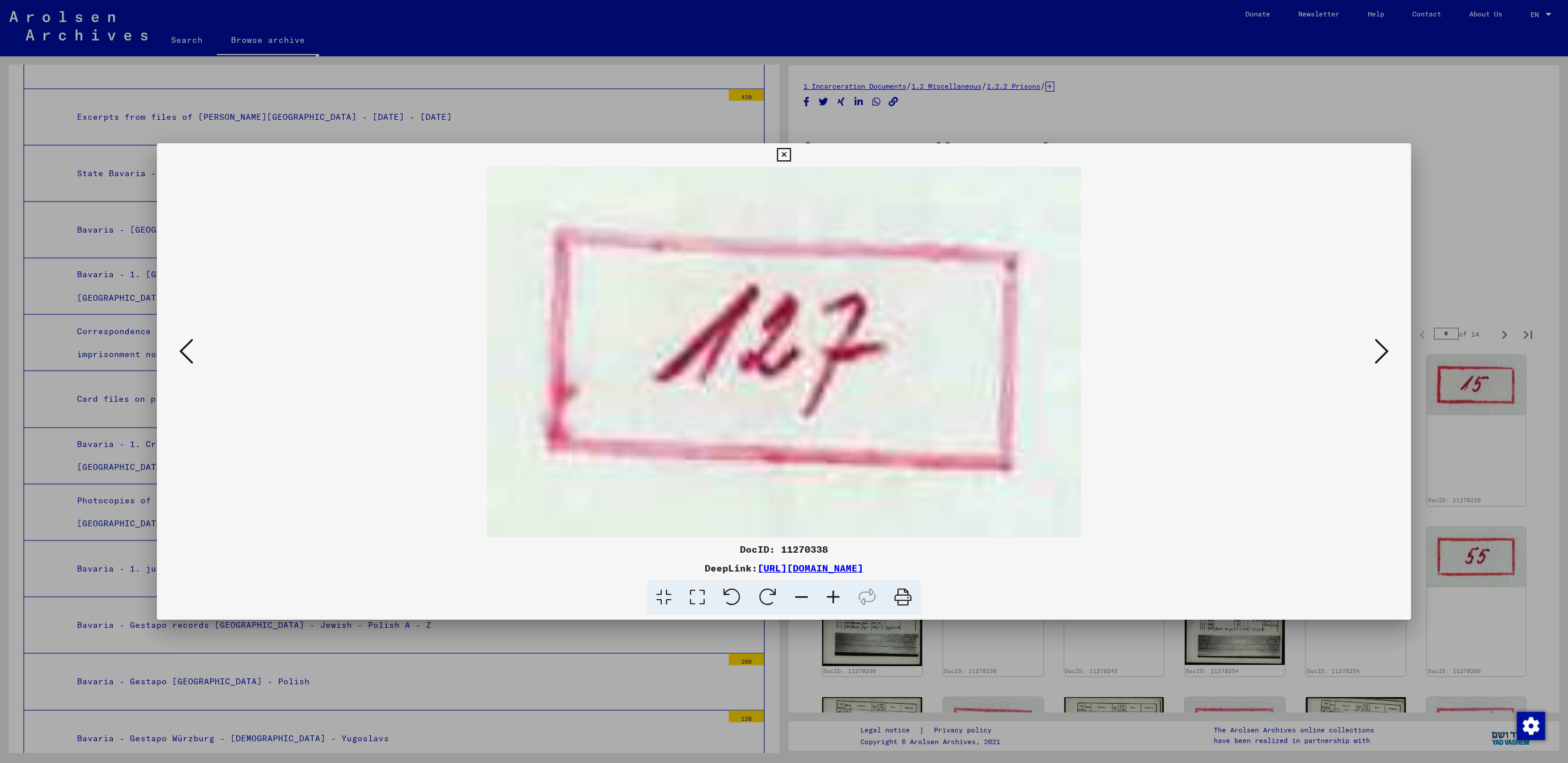
click at [1003, 354] on icon at bounding box center [1382, 351] width 14 height 28
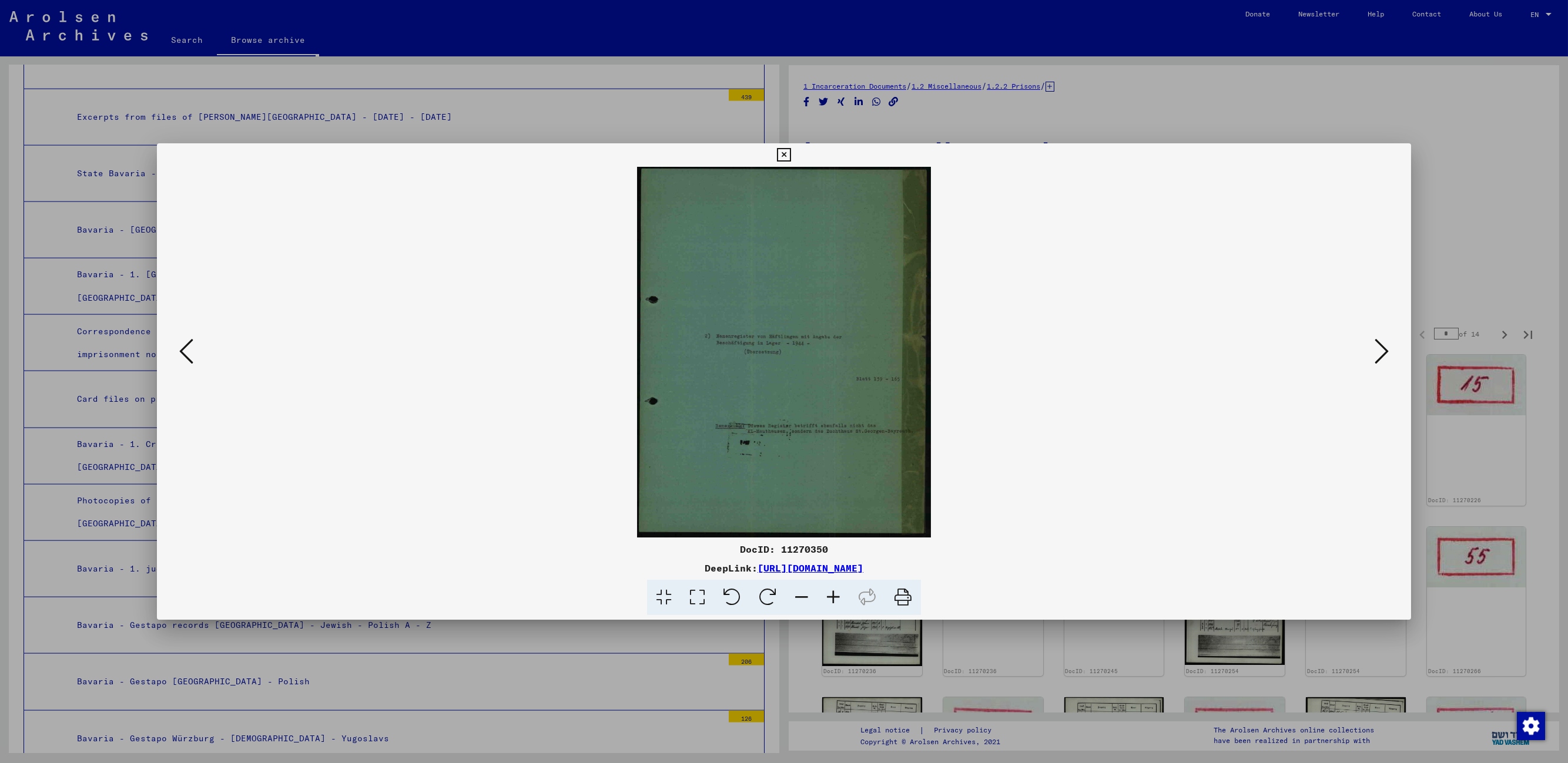
click at [1003, 354] on icon at bounding box center [1382, 351] width 14 height 28
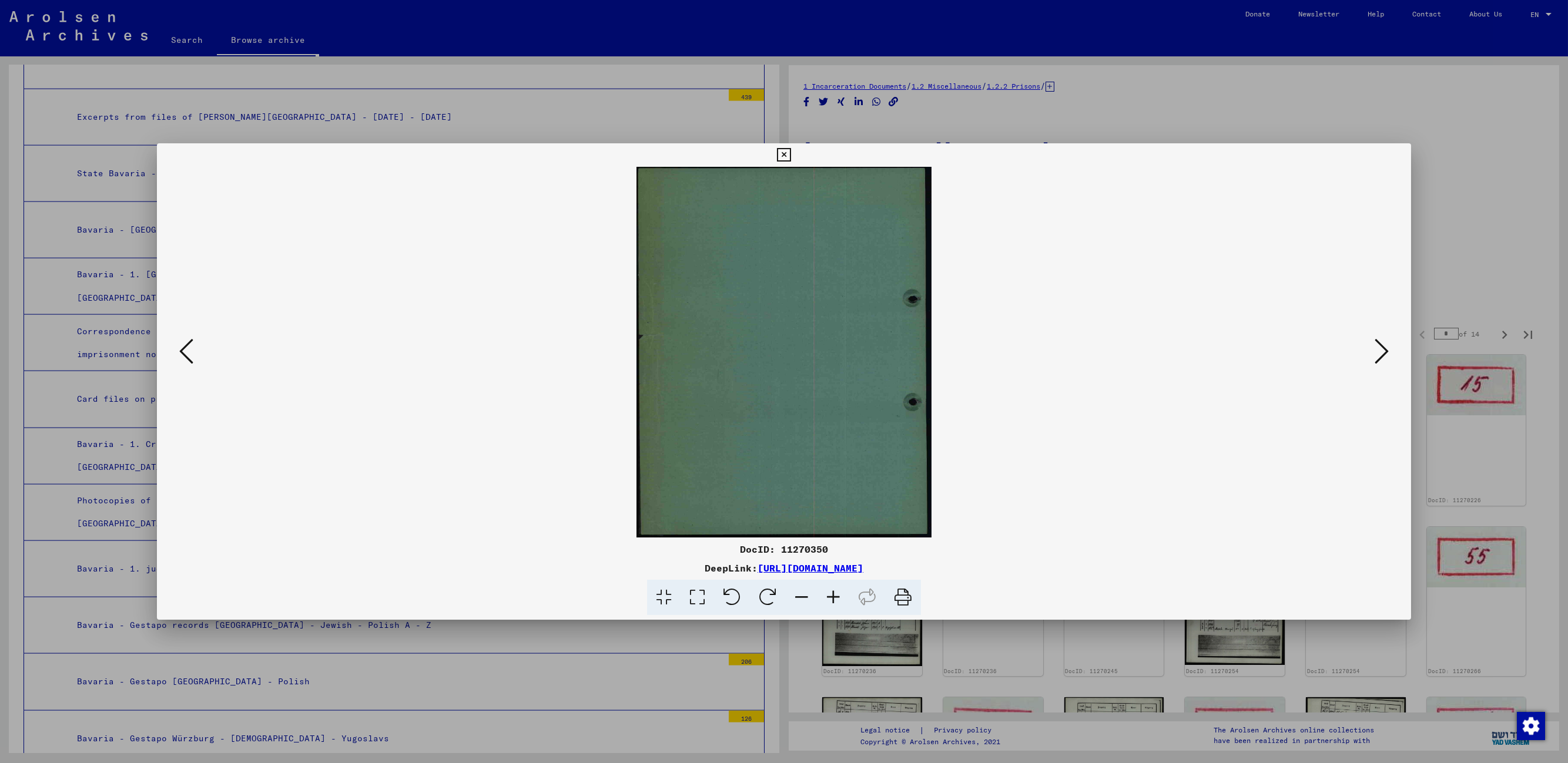
click at [1003, 354] on icon at bounding box center [1382, 351] width 14 height 28
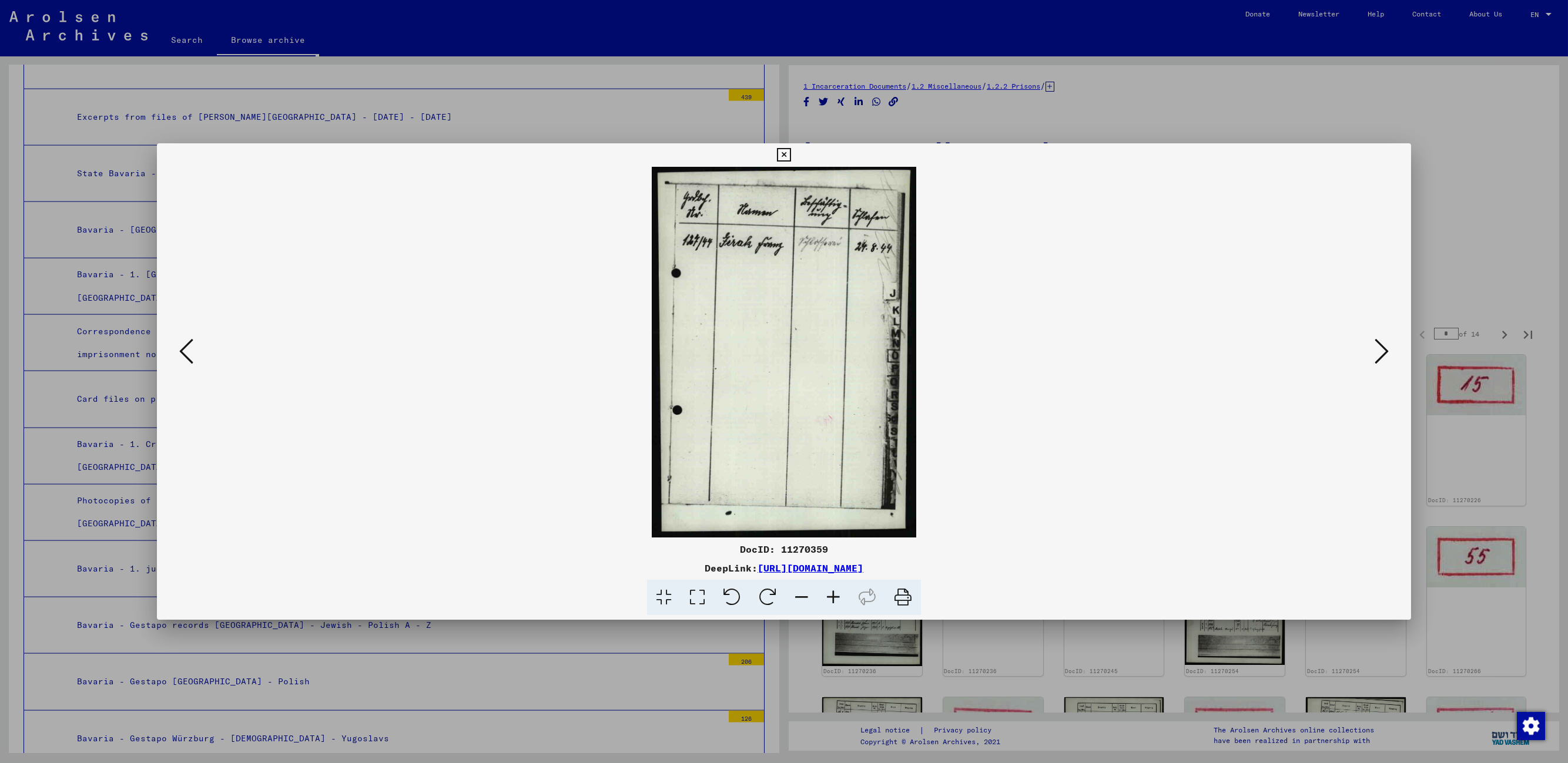
click at [1003, 354] on icon at bounding box center [1382, 351] width 14 height 28
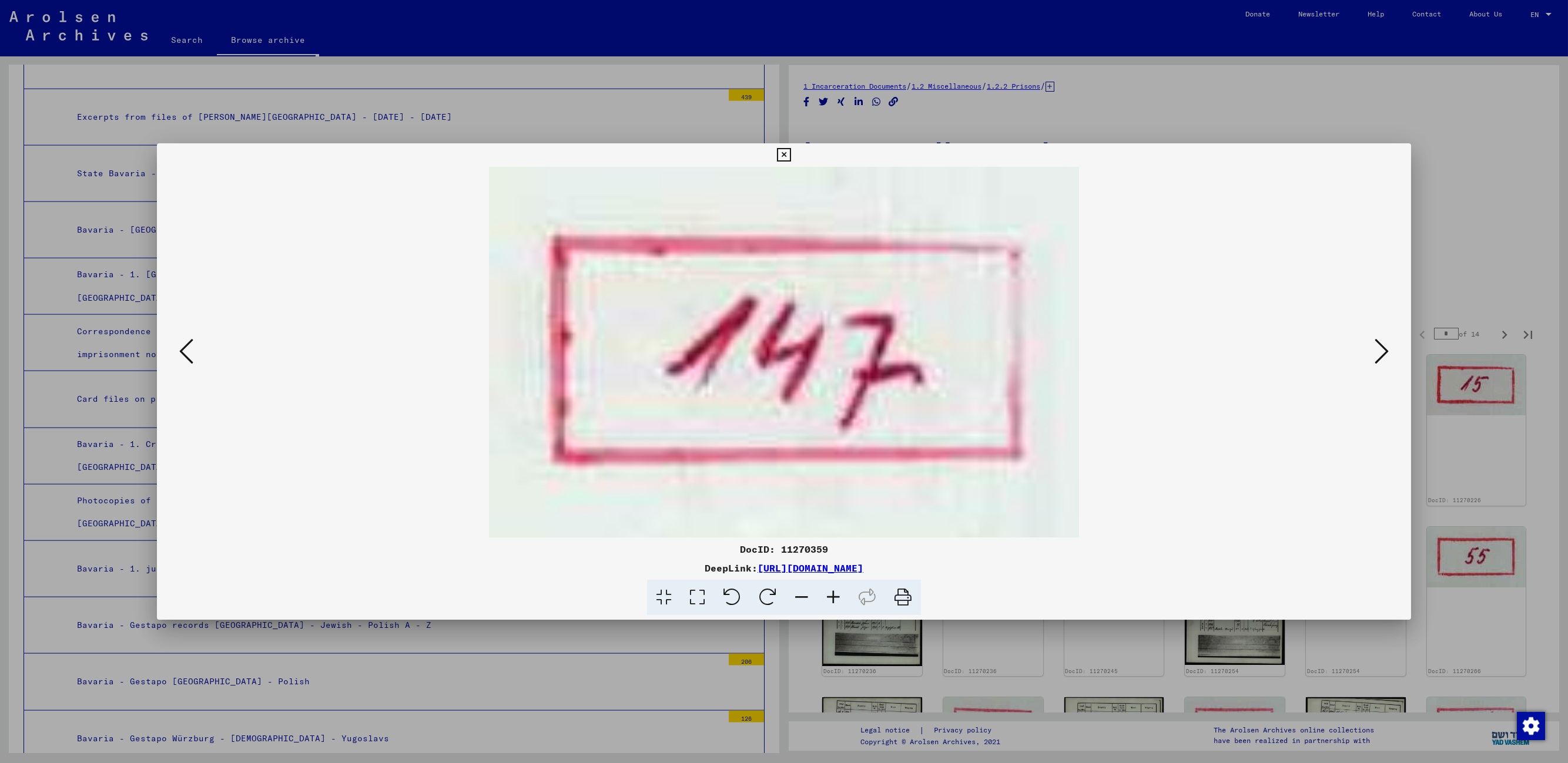
click at [1003, 354] on icon at bounding box center [1382, 351] width 14 height 28
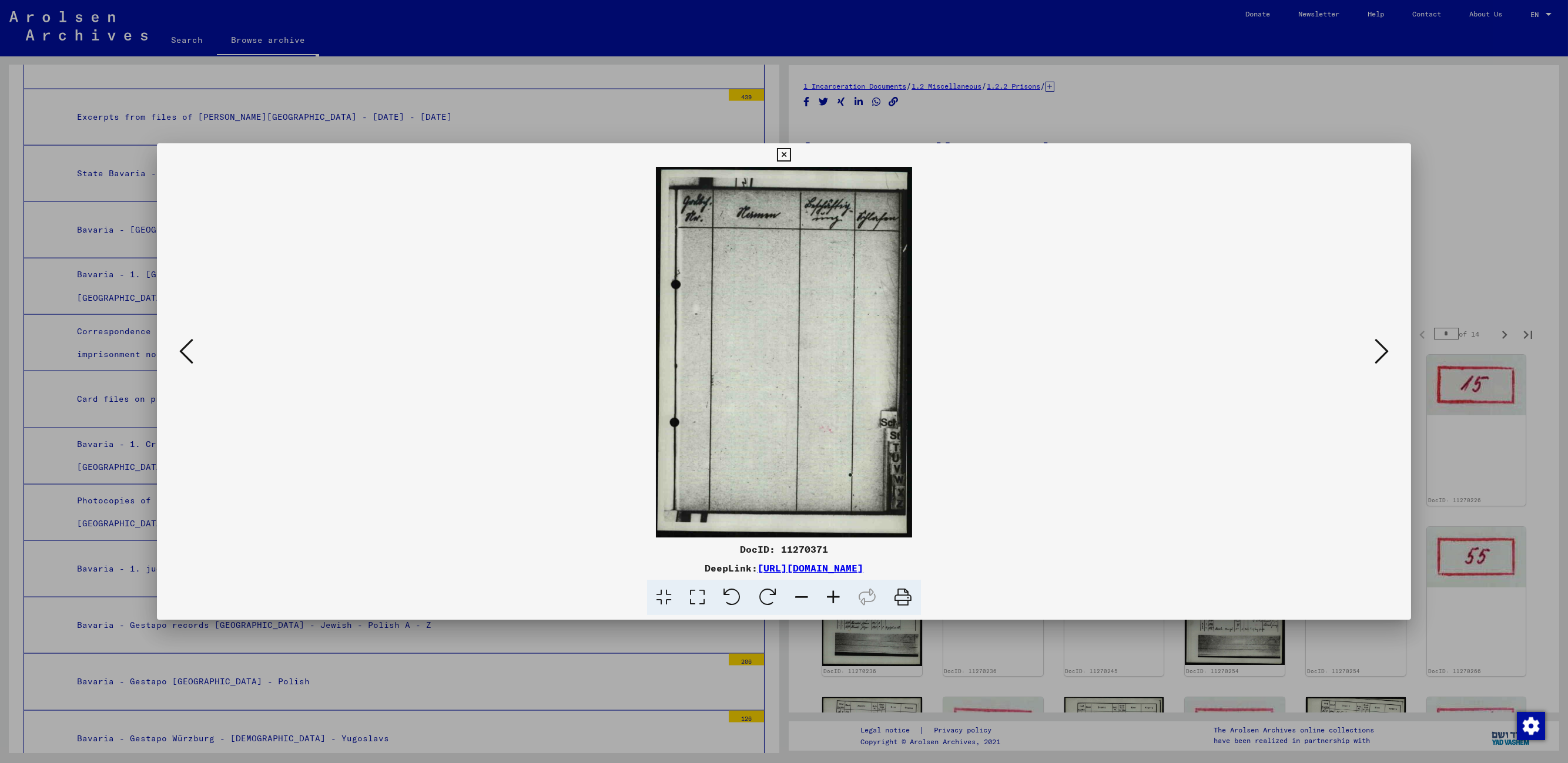
click at [1003, 355] on icon at bounding box center [1382, 351] width 14 height 28
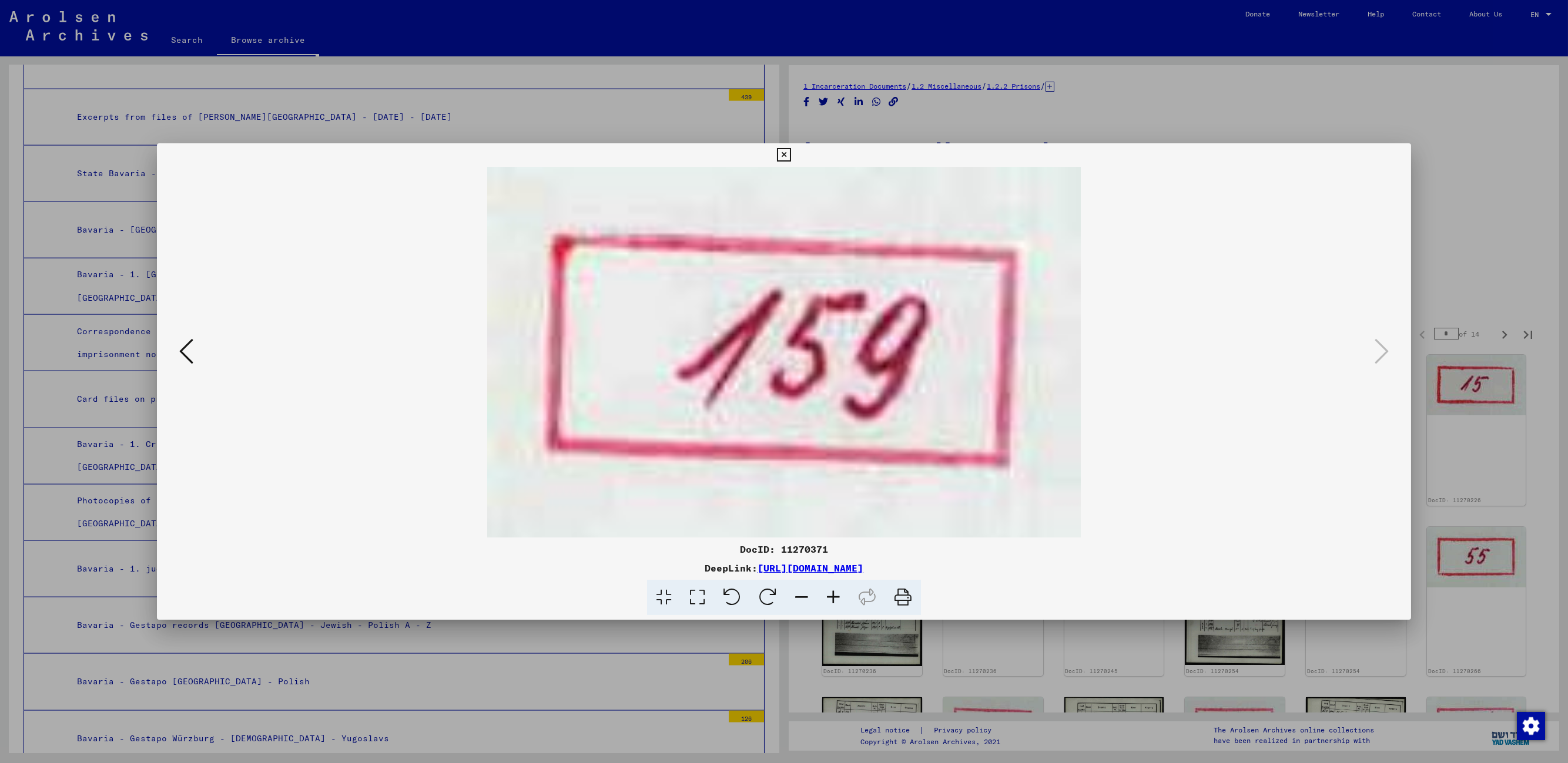
click at [787, 148] on icon at bounding box center [784, 155] width 14 height 14
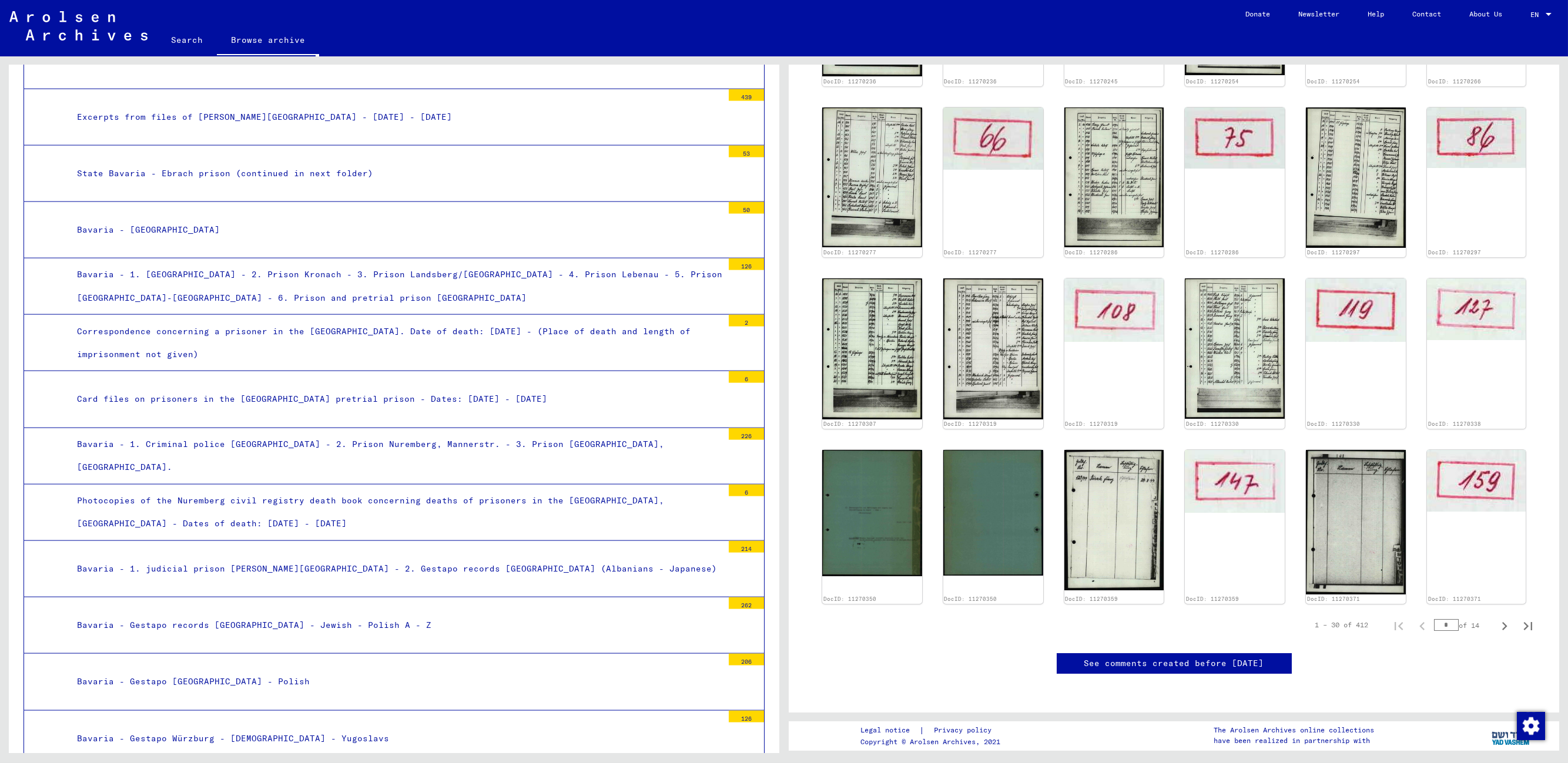
scroll to position [946, 0]
